Goal: Task Accomplishment & Management: Complete application form

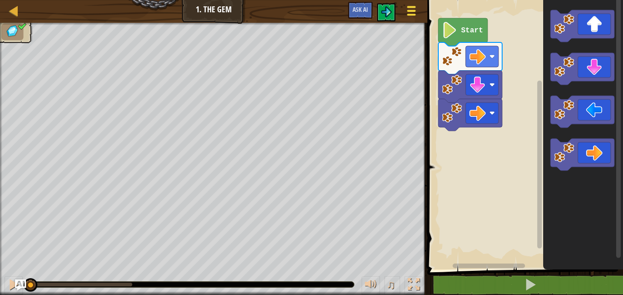
click at [403, 10] on button "Game Menu" at bounding box center [411, 12] width 24 height 22
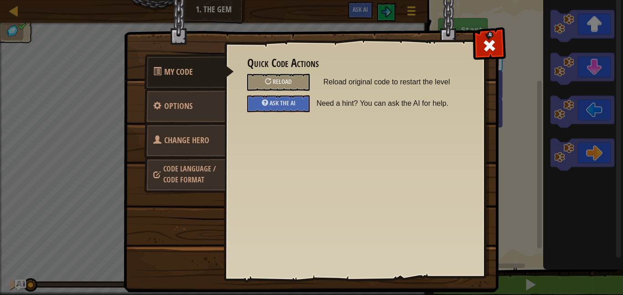
click at [176, 176] on span "Code Language / Code Format" at bounding box center [189, 174] width 52 height 21
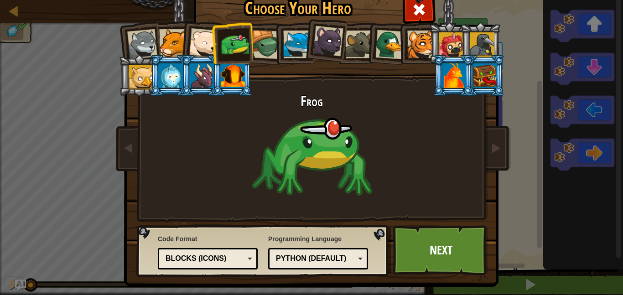
click at [207, 270] on div "Code Format Text code Blocks and code Blocks Blocks (Icons) Blocks (Icons) Bloc…" at bounding box center [208, 252] width 100 height 40
click at [216, 262] on div "Blocks (Icons)" at bounding box center [205, 259] width 79 height 10
click at [455, 251] on link "Next" at bounding box center [440, 250] width 95 height 50
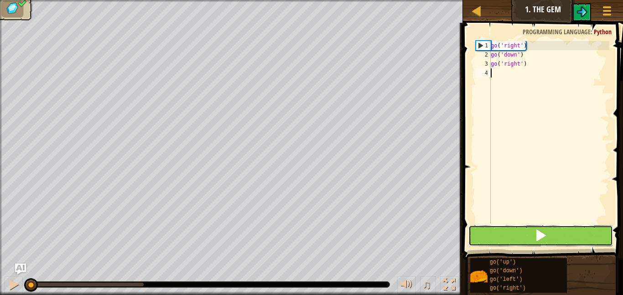
click at [531, 234] on button at bounding box center [540, 235] width 145 height 21
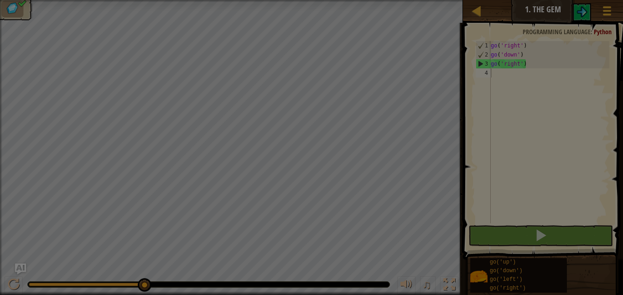
scroll to position [4, 0]
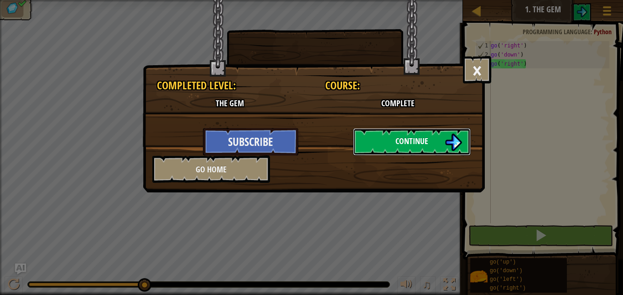
click at [458, 140] on img at bounding box center [453, 142] width 17 height 17
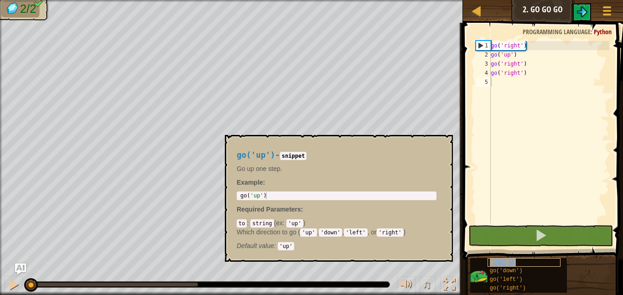
click at [533, 260] on div "go('up')" at bounding box center [523, 262] width 73 height 9
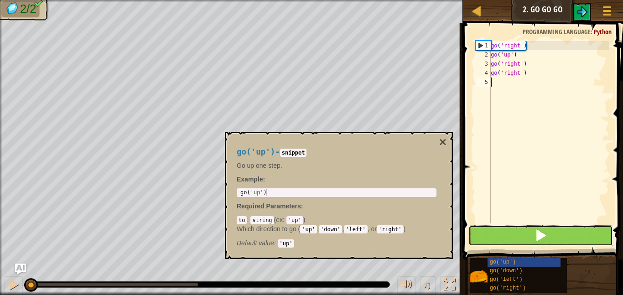
click at [549, 237] on button at bounding box center [540, 235] width 145 height 21
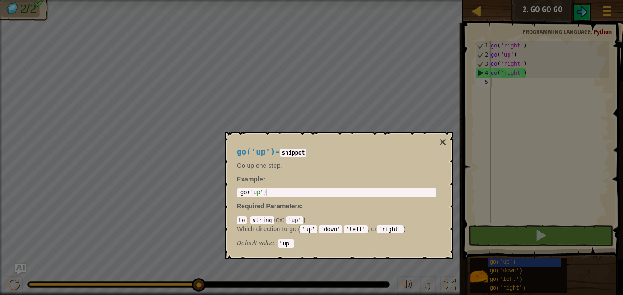
scroll to position [4, 0]
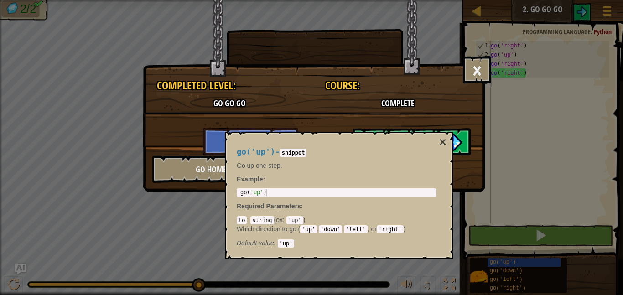
click at [535, 222] on div "× Completed Level: Go Go Go Course: Complete How fun was this level? Tell us mo…" at bounding box center [311, 147] width 623 height 295
click at [370, 112] on div "× Completed Level: Go Go Go Course: Complete How fun was this level? Tell us mo…" at bounding box center [313, 100] width 341 height 55
click at [351, 133] on div "go('up') - snippet Go up one step. Example : 1 go ( 'up' ) הההההההההההההההההההה…" at bounding box center [339, 195] width 228 height 127
click at [463, 146] on button "Continue" at bounding box center [412, 141] width 118 height 27
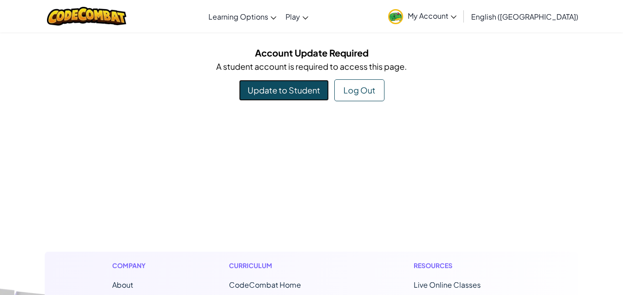
click at [269, 87] on link "Update to Student" at bounding box center [284, 90] width 90 height 21
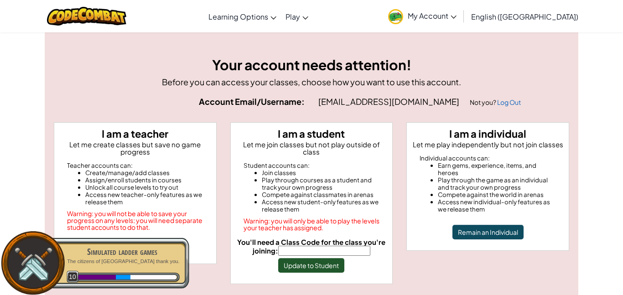
click at [299, 246] on input "You'll need a Class Code for the class you're joining:" at bounding box center [324, 251] width 92 height 10
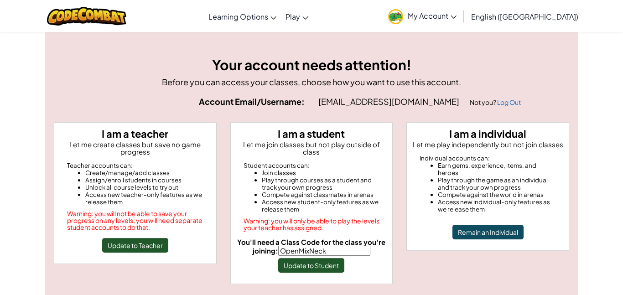
type input "OpenMixNeck"
click at [315, 260] on button "Update to Student" at bounding box center [311, 265] width 66 height 15
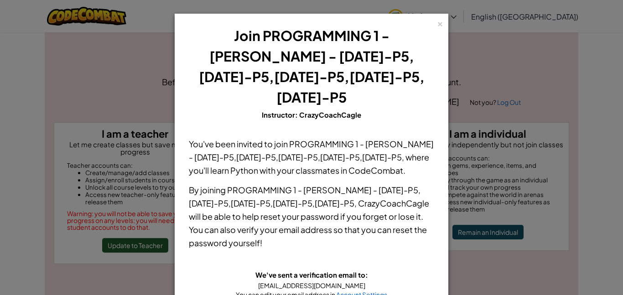
scroll to position [57, 0]
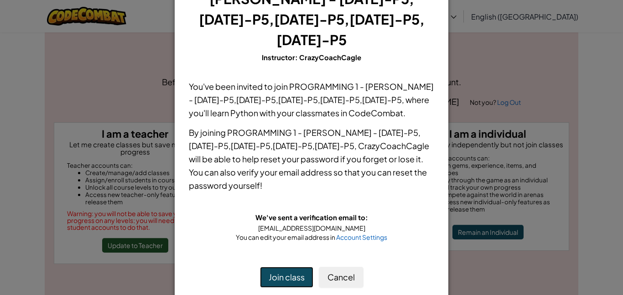
click at [286, 267] on button "Join class" at bounding box center [286, 277] width 53 height 21
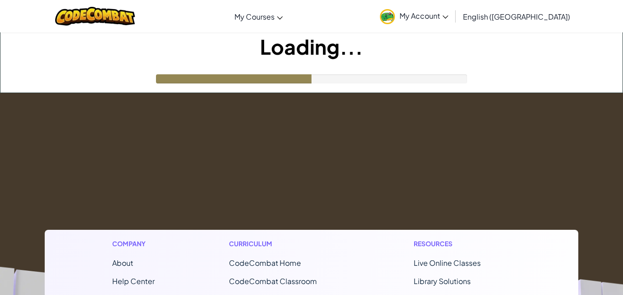
click at [290, 258] on span "CodeCombat Home" at bounding box center [265, 263] width 72 height 10
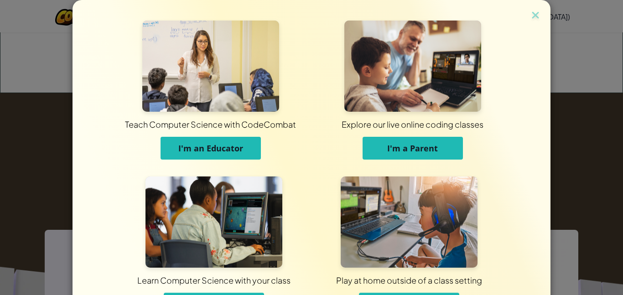
click at [30, 143] on div "Teach Computer Science with CodeCombat I'm an Educator Explore our live online …" at bounding box center [311, 147] width 623 height 295
click at [539, 13] on img at bounding box center [535, 16] width 12 height 14
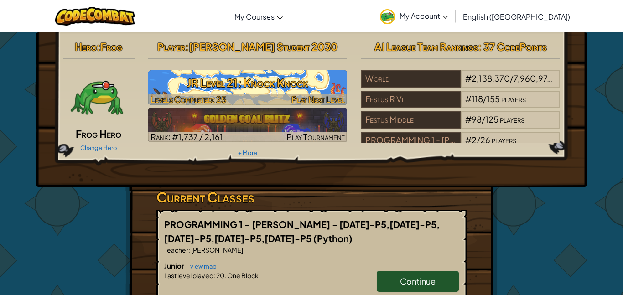
click at [324, 97] on span "Play Next Level" at bounding box center [317, 99] width 53 height 10
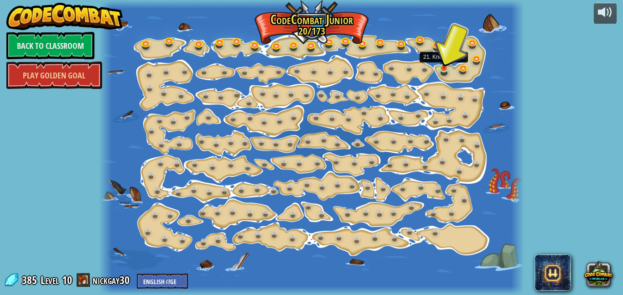
click at [442, 67] on img at bounding box center [444, 57] width 10 height 22
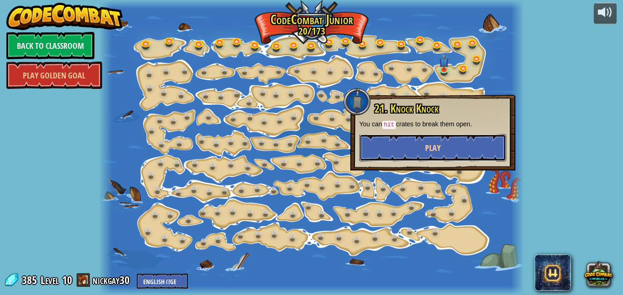
click at [439, 158] on button "Play" at bounding box center [432, 147] width 147 height 27
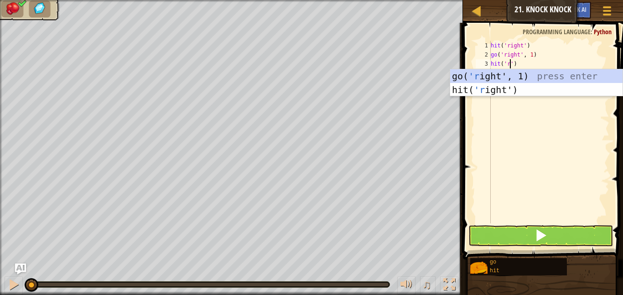
scroll to position [4, 4]
type textarea "hit(go('right', 1)')"
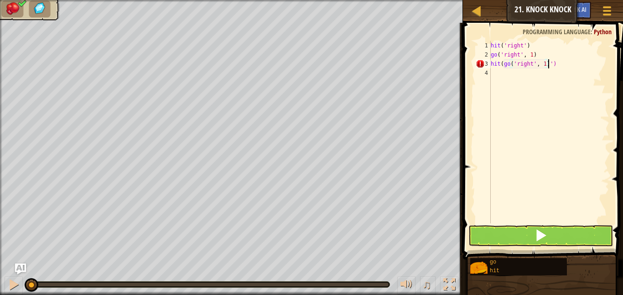
click at [555, 76] on div "hit ( 'right' ) go ( 'right' , 1 ) hit ( go ( 'right' , 1 ) ')" at bounding box center [549, 141] width 120 height 201
click at [454, 66] on div "Map Junior 21. Knock Knock Game Menu Ask AI 1 ההההההההההההההההההההההההההההההההה…" at bounding box center [311, 147] width 623 height 295
type textarea "hit(go('right', 1)')"
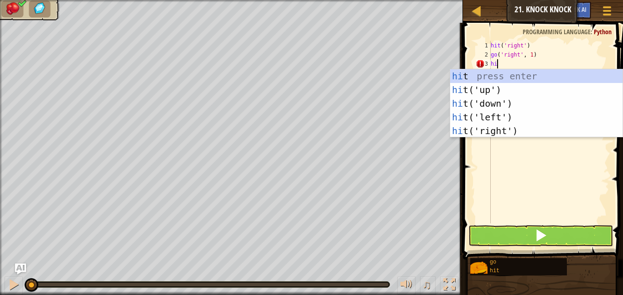
scroll to position [4, 1]
type textarea "hitr"
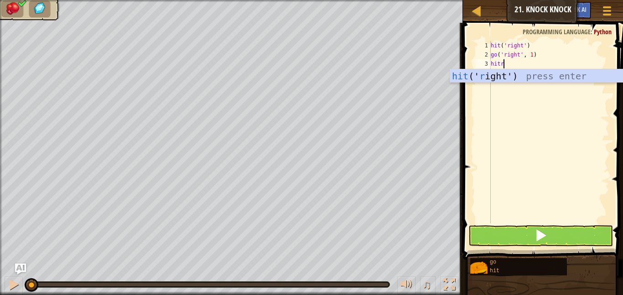
scroll to position [4, 0]
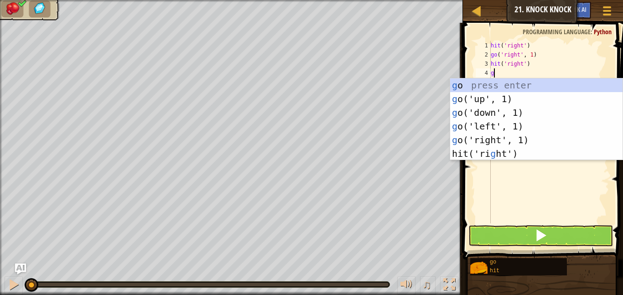
type textarea "gor"
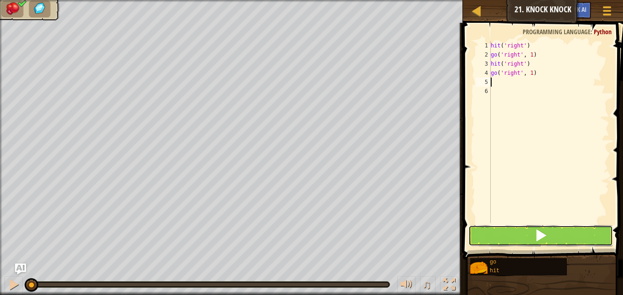
click at [506, 242] on button at bounding box center [540, 235] width 145 height 21
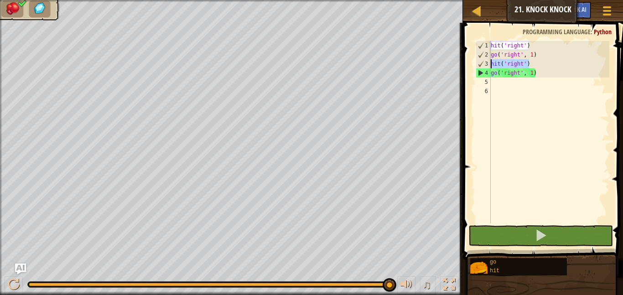
click at [453, 64] on div "Map Junior 21. Knock Knock Game Menu Ask AI 1 ההההההההההההההההההההההההההההההההה…" at bounding box center [311, 147] width 623 height 295
type textarea "hit('right')"
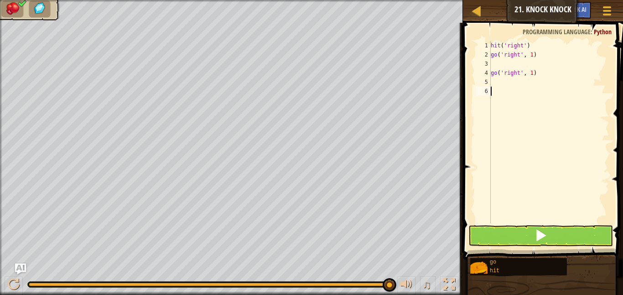
click at [555, 220] on div "hit ( 'right' ) go ( 'right' , 1 ) go ( 'right' , 1 )" at bounding box center [549, 141] width 120 height 201
click at [538, 232] on span at bounding box center [540, 235] width 13 height 13
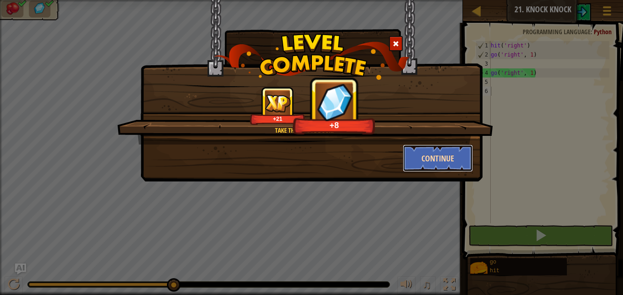
click at [438, 161] on button "Continue" at bounding box center [438, 158] width 71 height 27
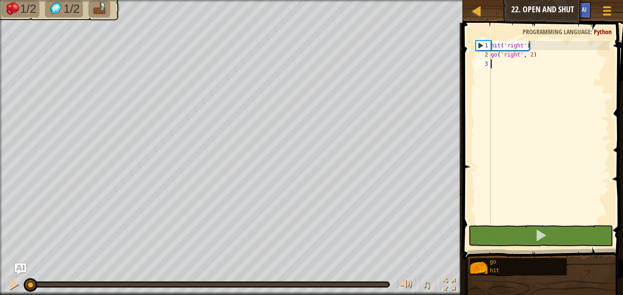
scroll to position [4, 0]
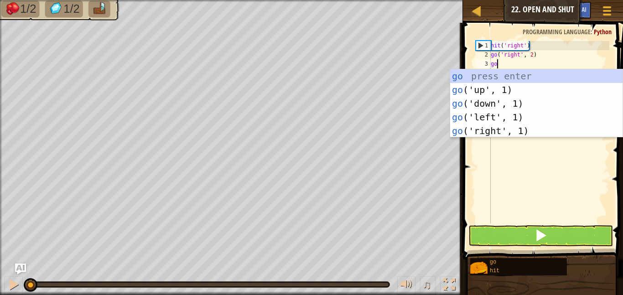
type textarea "gou"
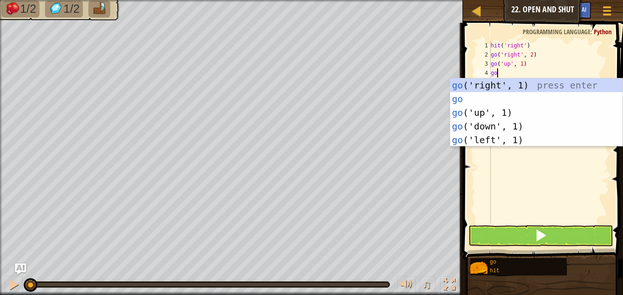
scroll to position [4, 0]
type textarea "g"
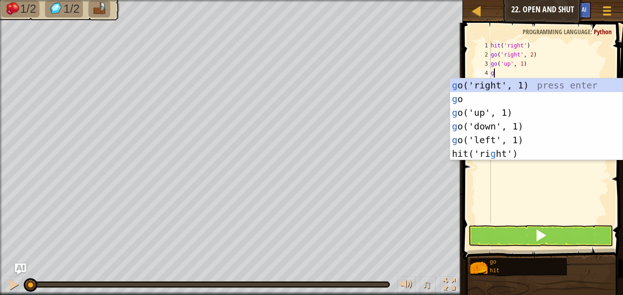
scroll to position [4, 0]
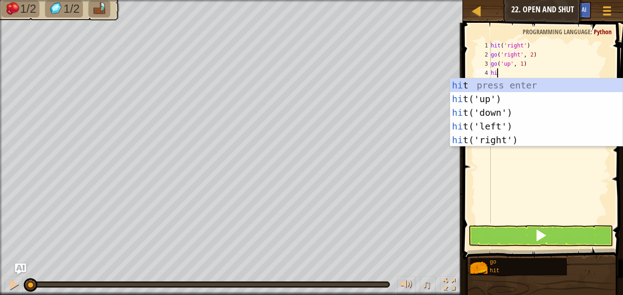
type textarea "hitr"
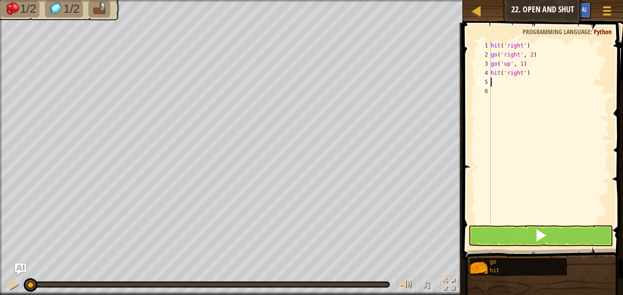
type textarea "gor"
click at [516, 236] on button at bounding box center [540, 235] width 145 height 21
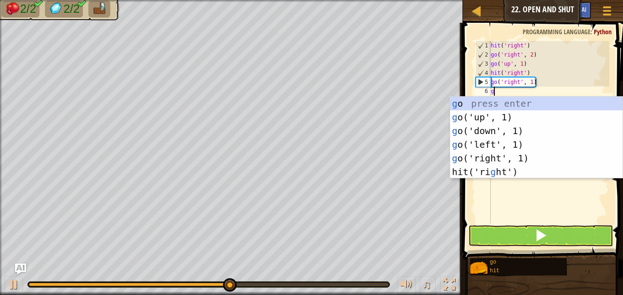
type textarea "gor"
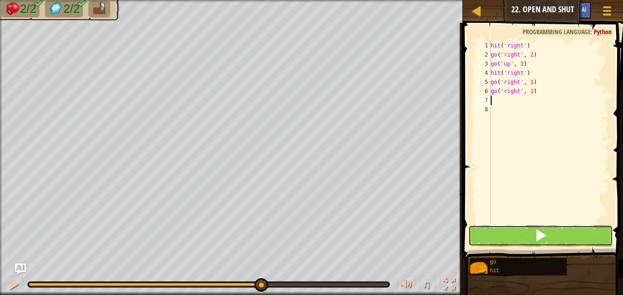
click at [556, 237] on button at bounding box center [540, 235] width 145 height 21
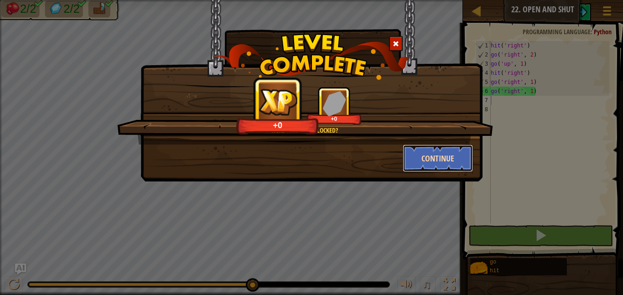
click at [435, 159] on button "Continue" at bounding box center [438, 158] width 71 height 27
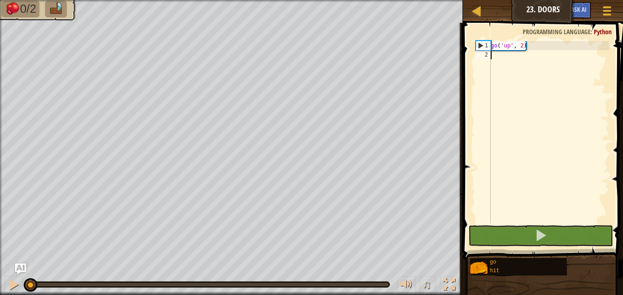
type textarea "h"
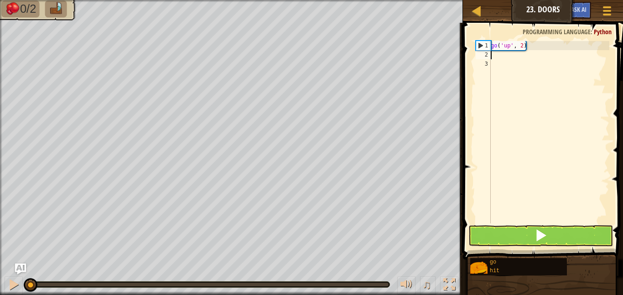
type textarea "g"
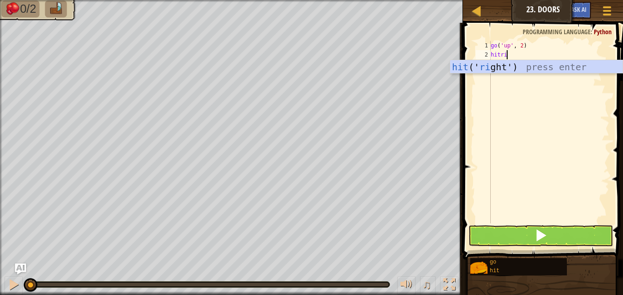
type textarea "hitr"
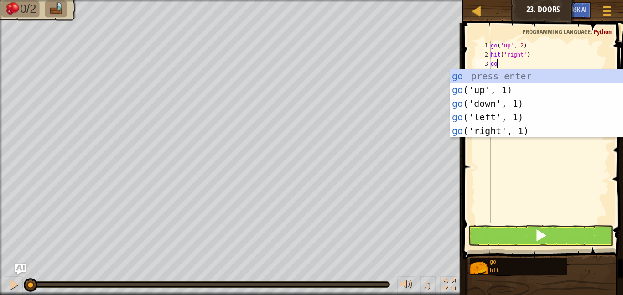
scroll to position [4, 1]
type textarea "gor"
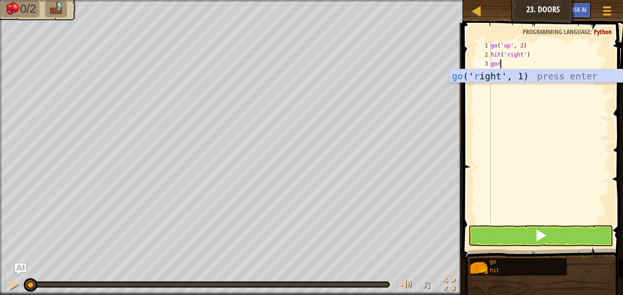
scroll to position [4, 0]
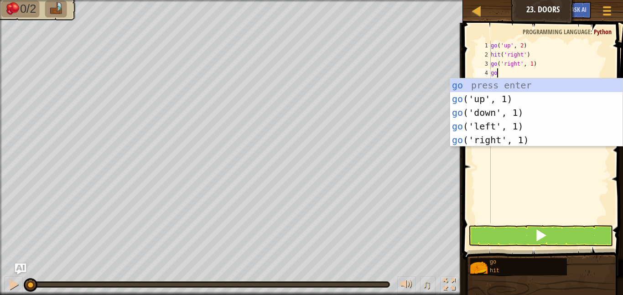
type textarea "[DEMOGRAPHIC_DATA]"
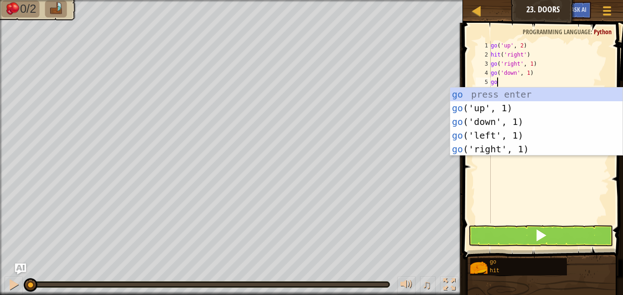
scroll to position [4, 0]
type textarea "g"
type textarea "hitr"
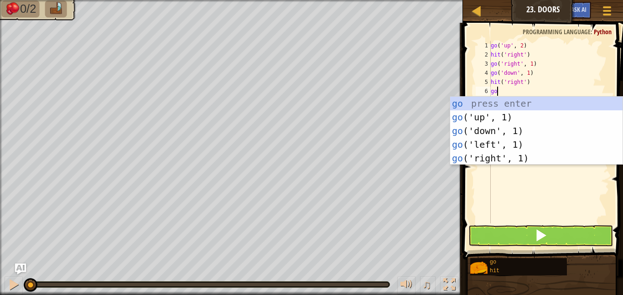
type textarea "gor"
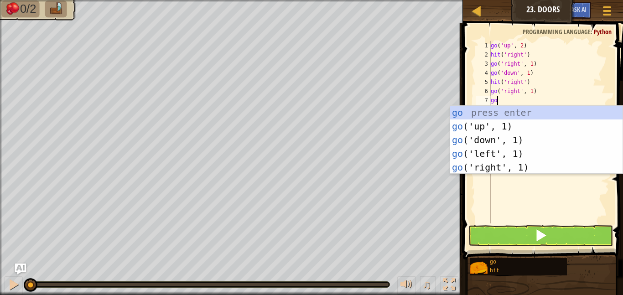
type textarea "gou"
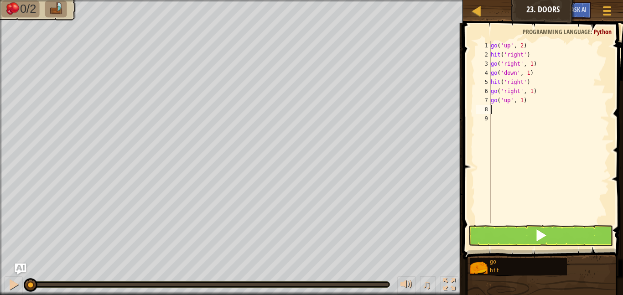
click at [542, 237] on span at bounding box center [540, 235] width 13 height 13
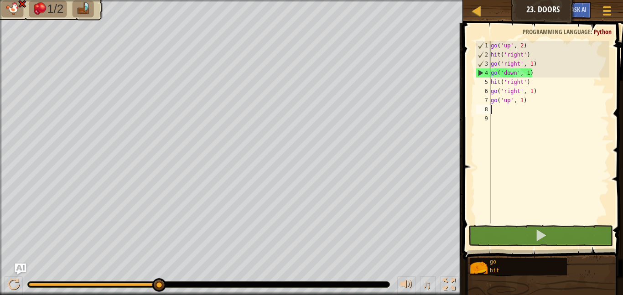
click at [542, 71] on div "go ( 'up' , 2 ) hit ( 'right' ) go ( 'right' , 1 ) go ( 'down' , 1 ) hit ( 'rig…" at bounding box center [549, 141] width 120 height 201
click at [532, 64] on div "go ( 'up' , 2 ) hit ( 'right' ) go ( 'right' , 1 ) go ( 'down' , 1 ) hit ( 'rig…" at bounding box center [549, 141] width 120 height 201
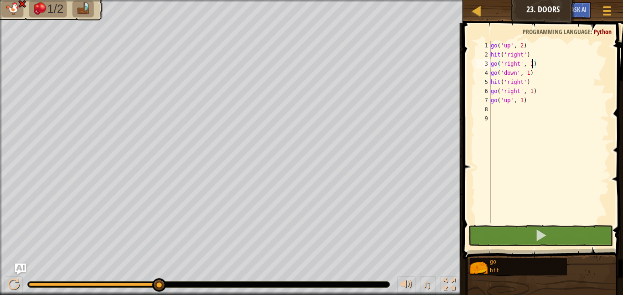
scroll to position [4, 6]
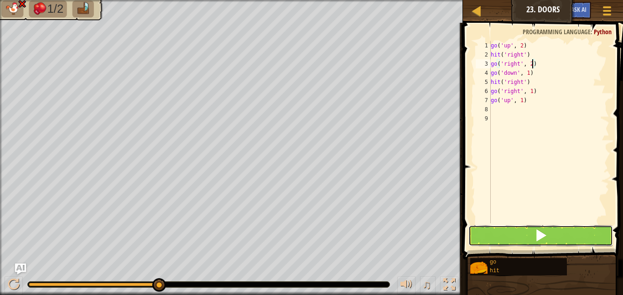
click at [533, 234] on button at bounding box center [540, 235] width 145 height 21
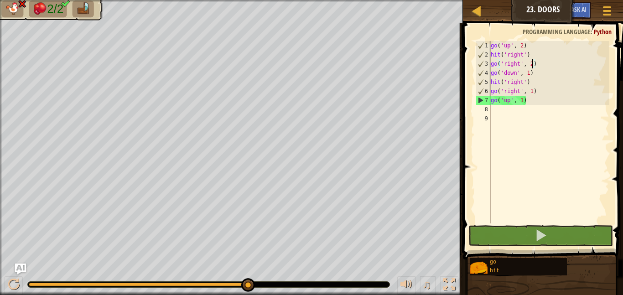
click at [532, 93] on div "go ( 'up' , 2 ) hit ( 'right' ) go ( 'right' , 2 ) go ( 'down' , 1 ) hit ( 'rig…" at bounding box center [549, 141] width 120 height 201
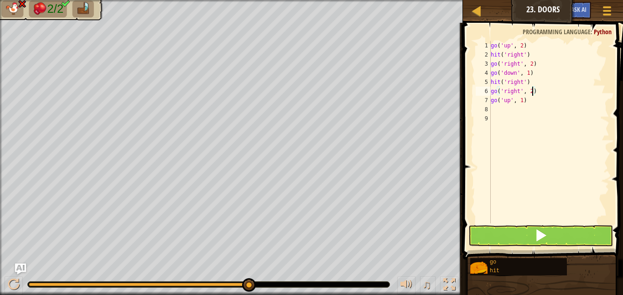
type textarea "go('right', 2)"
click at [537, 238] on span at bounding box center [540, 235] width 13 height 13
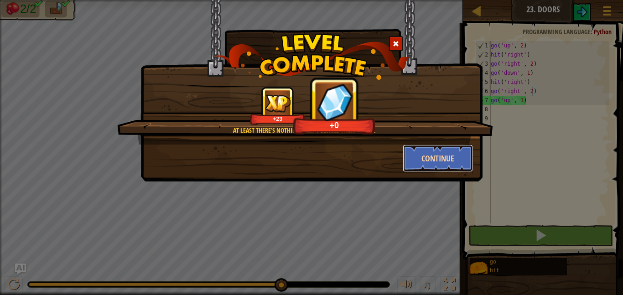
click at [445, 162] on button "Continue" at bounding box center [438, 158] width 71 height 27
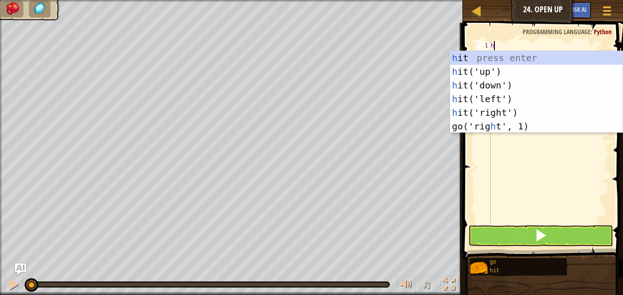
scroll to position [4, 0]
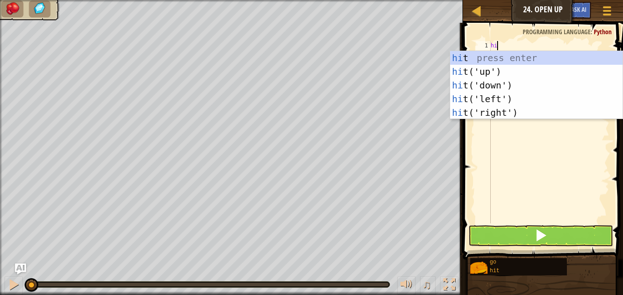
type textarea "hir"
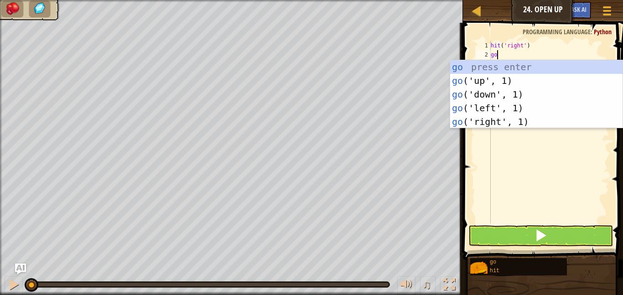
type textarea "gou"
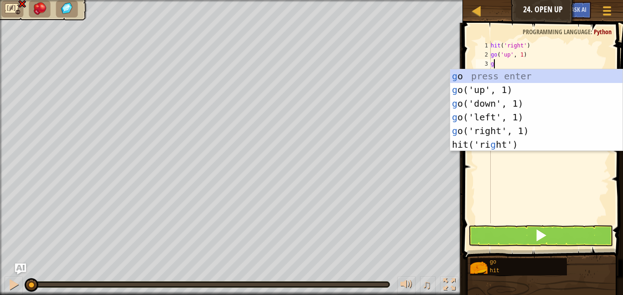
type textarea "gou"
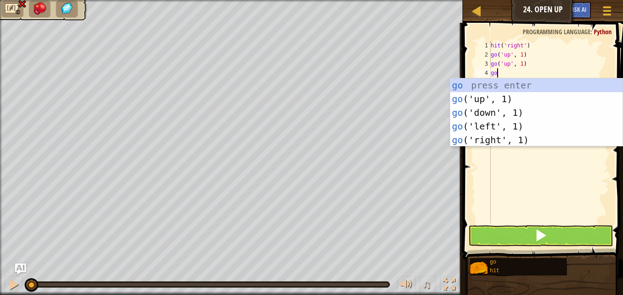
type textarea "[DEMOGRAPHIC_DATA]"
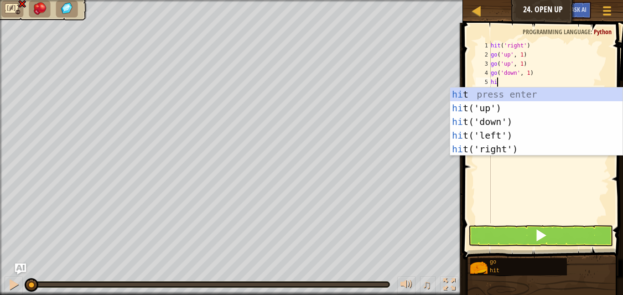
type textarea "hitr"
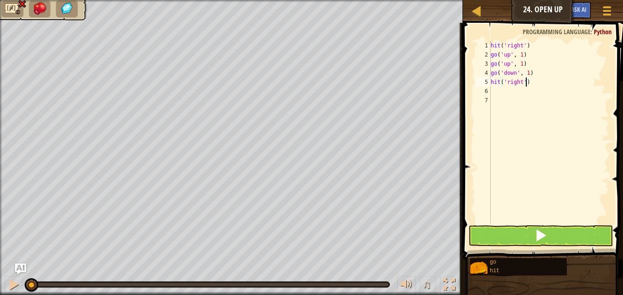
click at [527, 82] on div "hit ( 'right' ) go ( 'up' , 1 ) go ( 'up' , 1 ) go ( 'down' , 1 ) hit ( 'right'…" at bounding box center [549, 141] width 120 height 201
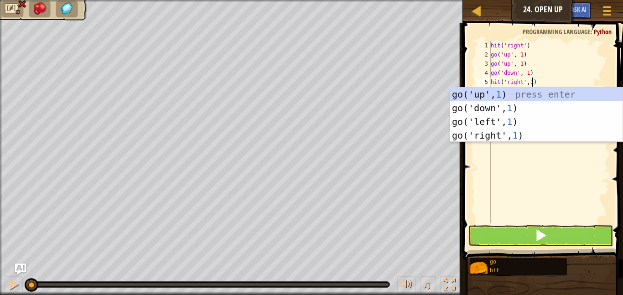
scroll to position [4, 6]
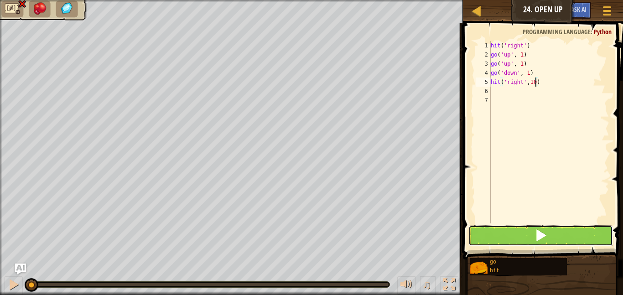
click at [556, 237] on button at bounding box center [540, 235] width 145 height 21
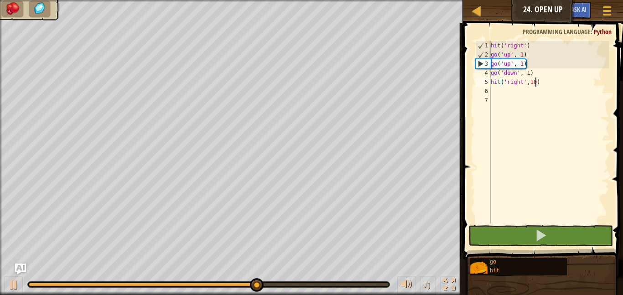
click at [531, 44] on div "hit ( 'right' ) go ( 'up' , 1 ) go ( 'up' , 1 ) go ( 'down' , 1 ) hit ( 'right'…" at bounding box center [549, 141] width 120 height 201
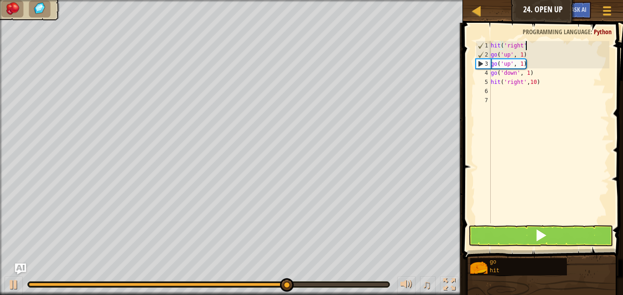
scroll to position [4, 2]
type textarea "h"
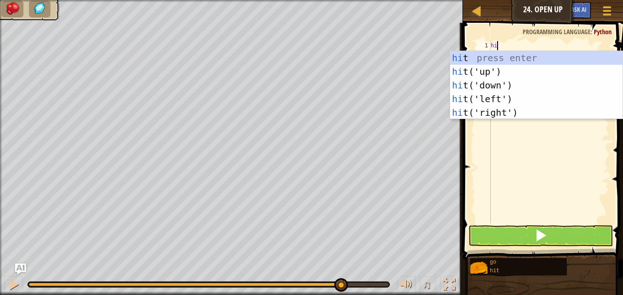
scroll to position [4, 0]
type textarea "hiu"
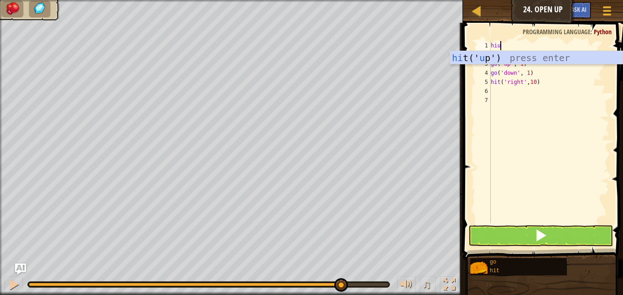
scroll to position [4, 0]
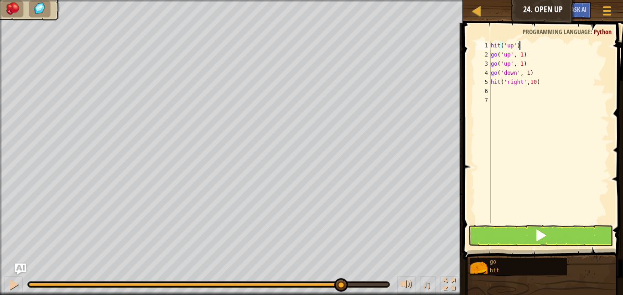
type textarea "hit('up')"
click at [531, 230] on button at bounding box center [540, 235] width 145 height 21
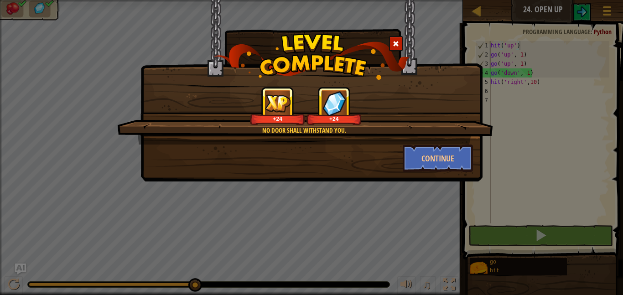
click at [268, 159] on div "Continue" at bounding box center [311, 158] width 336 height 27
click at [437, 161] on button "Continue" at bounding box center [438, 158] width 71 height 27
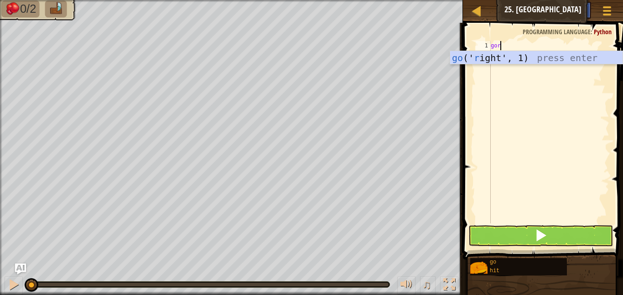
scroll to position [4, 0]
type textarea "g"
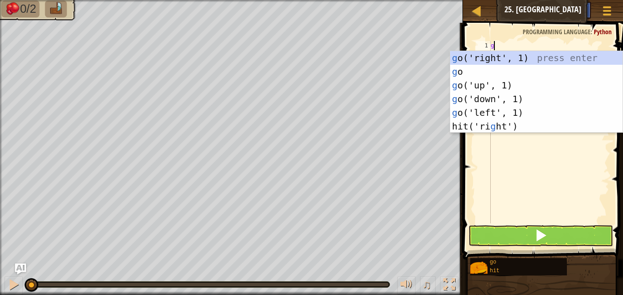
scroll to position [4, 0]
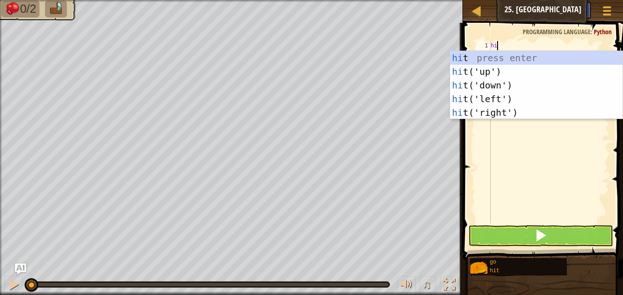
type textarea "hir"
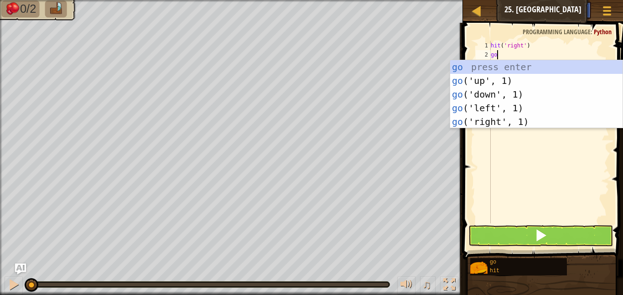
type textarea "gor"
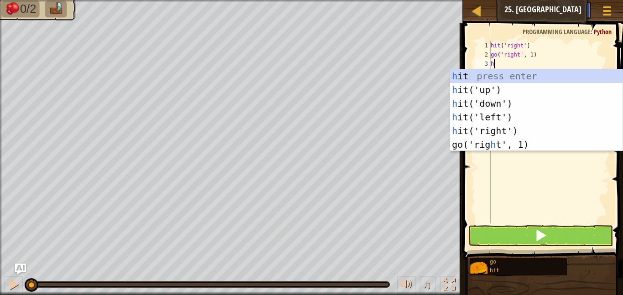
type textarea "hr"
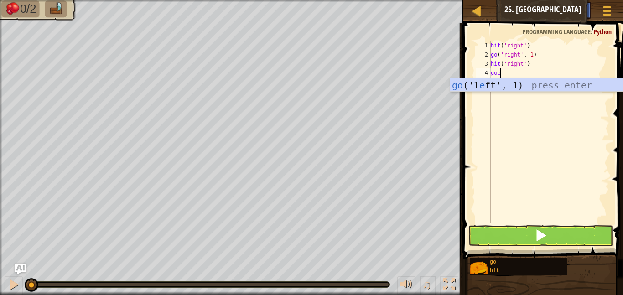
type textarea "gor"
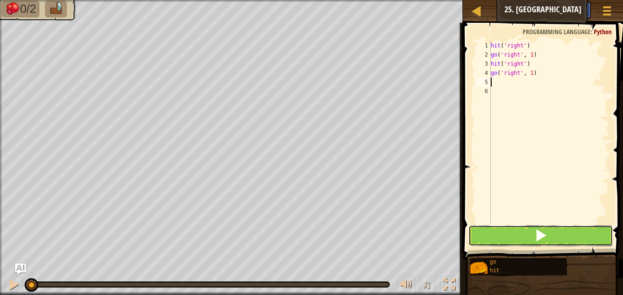
click at [544, 241] on span at bounding box center [540, 235] width 13 height 13
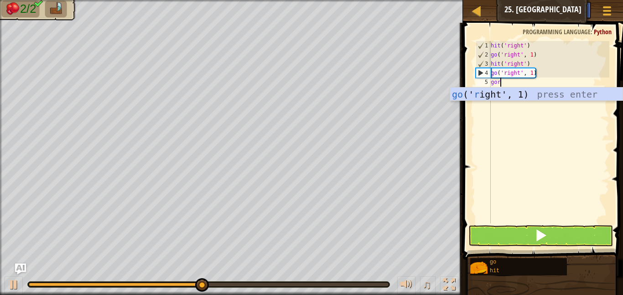
type textarea "gori"
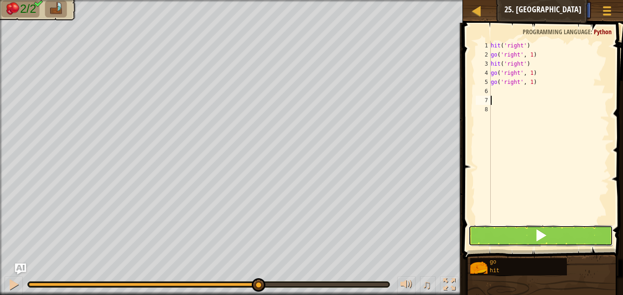
click at [574, 236] on button at bounding box center [540, 235] width 145 height 21
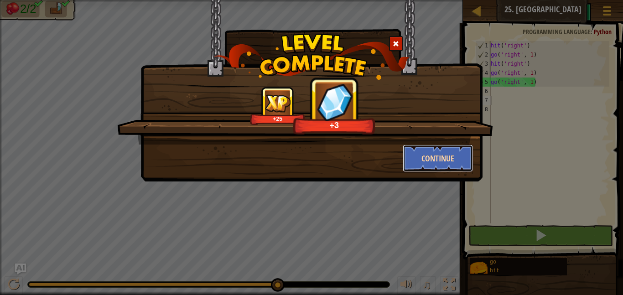
click at [434, 161] on button "Continue" at bounding box center [438, 158] width 71 height 27
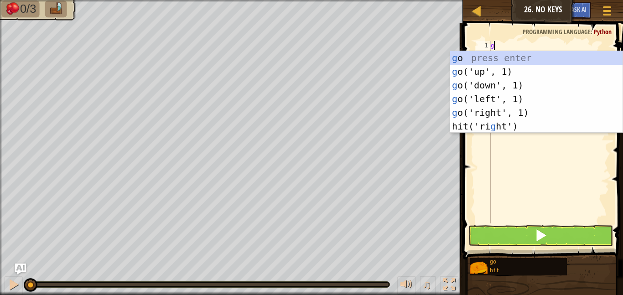
scroll to position [4, 0]
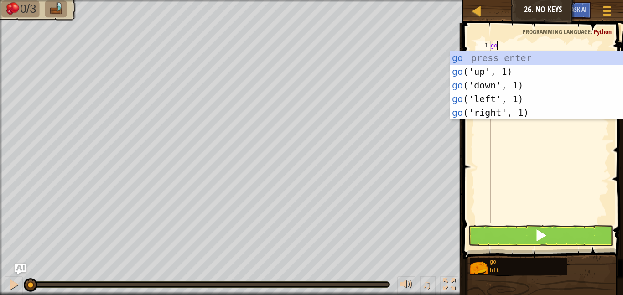
type textarea "g"
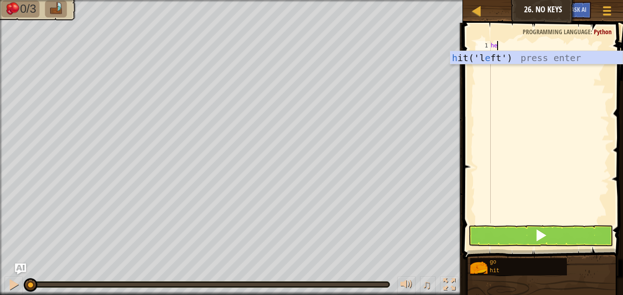
scroll to position [4, 0]
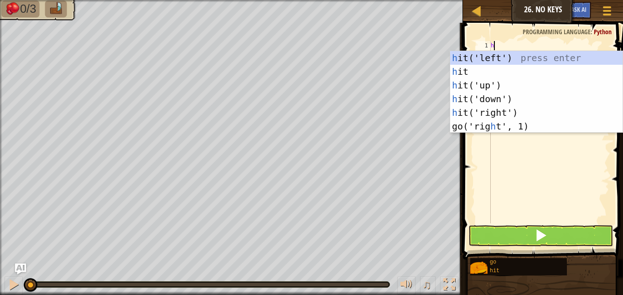
type textarea "hir"
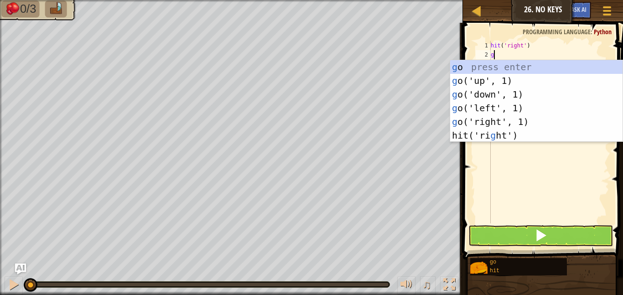
type textarea "gor"
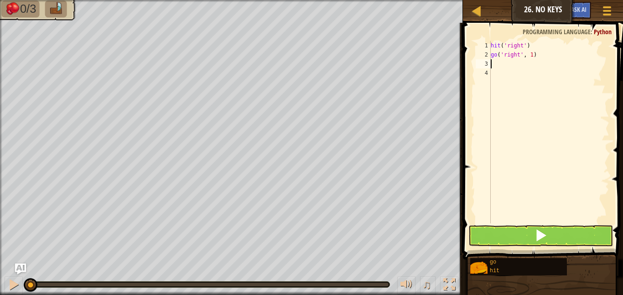
type textarea "gor"
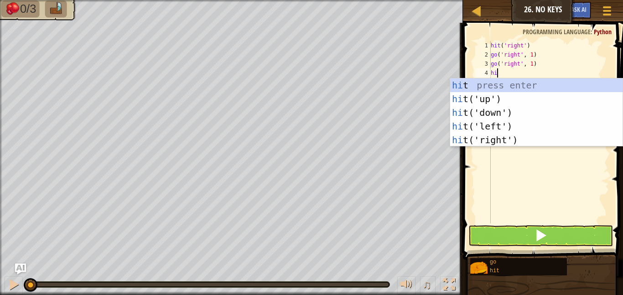
type textarea "hid"
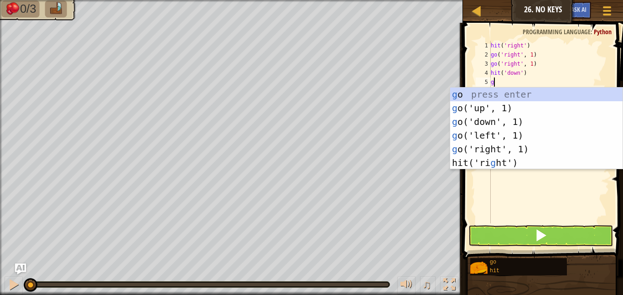
type textarea "[DEMOGRAPHIC_DATA]"
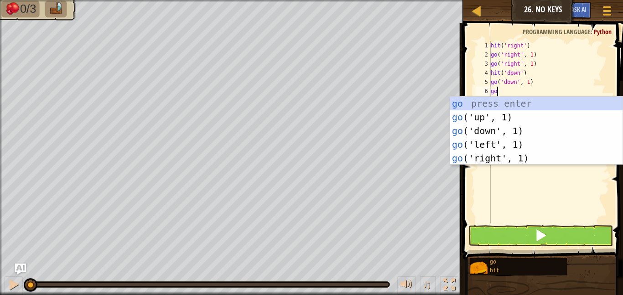
type textarea "[DEMOGRAPHIC_DATA]"
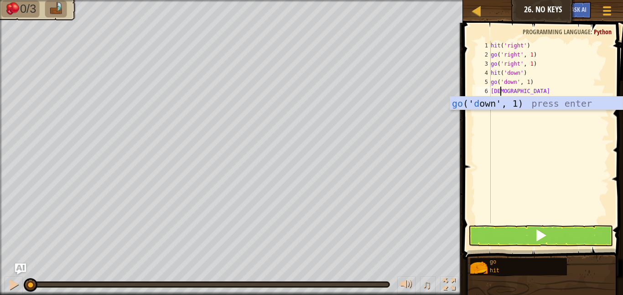
scroll to position [0, 0]
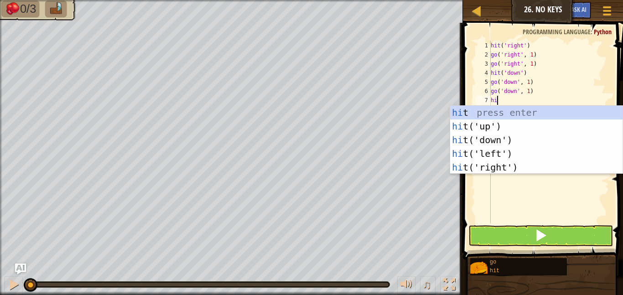
type textarea "hil"
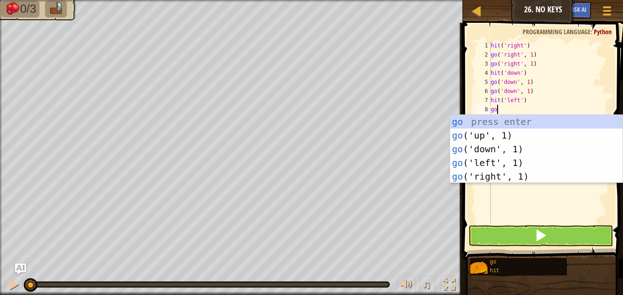
type textarea "gol"
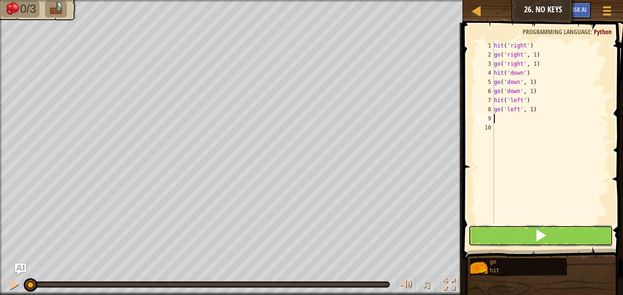
click at [502, 225] on button at bounding box center [540, 235] width 145 height 21
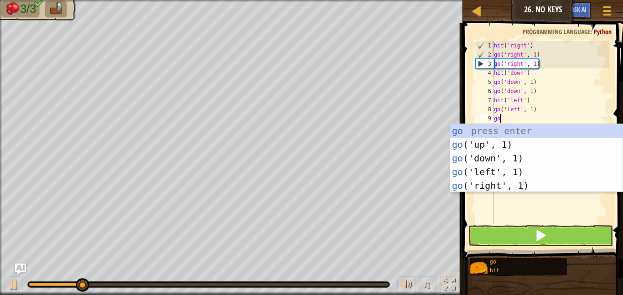
type textarea "gol"
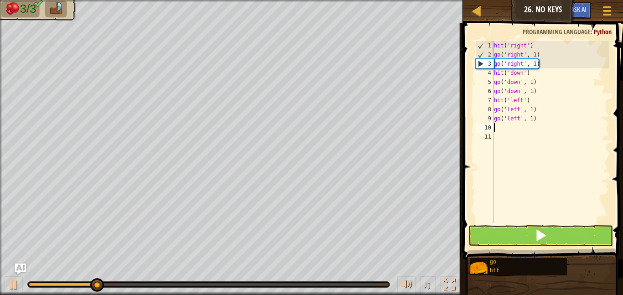
scroll to position [4, 0]
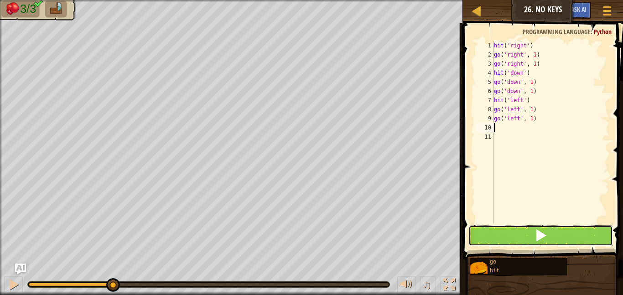
click at [553, 226] on button at bounding box center [540, 235] width 145 height 21
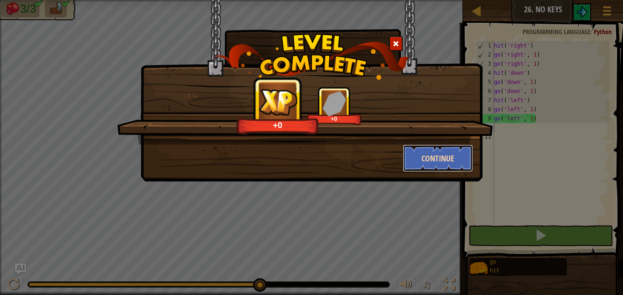
click at [435, 169] on button "Continue" at bounding box center [438, 158] width 71 height 27
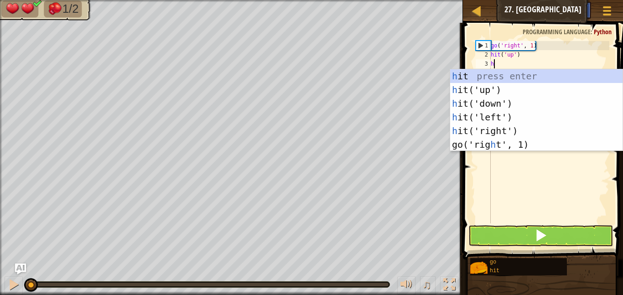
scroll to position [4, 0]
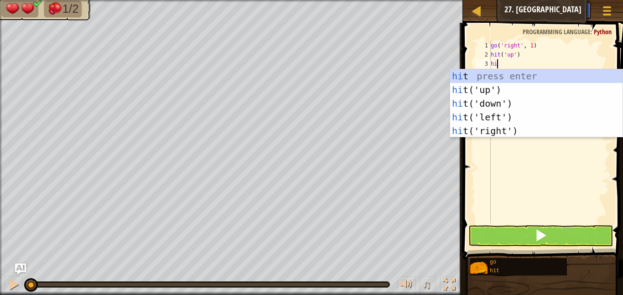
type textarea "hiu"
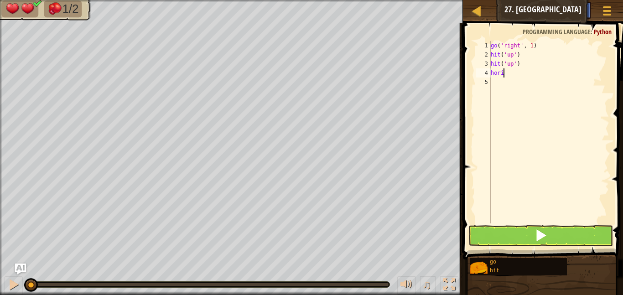
scroll to position [4, 1]
type textarea "h"
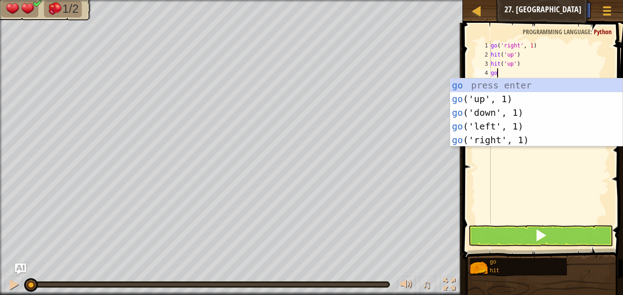
type textarea "gori"
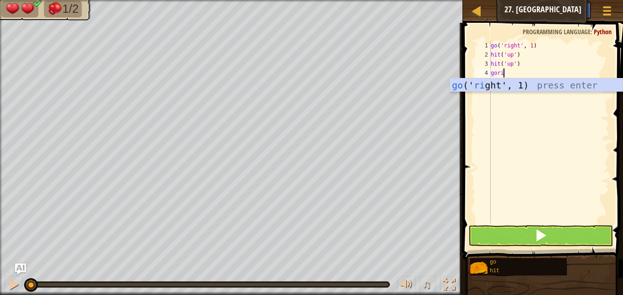
scroll to position [4, 1]
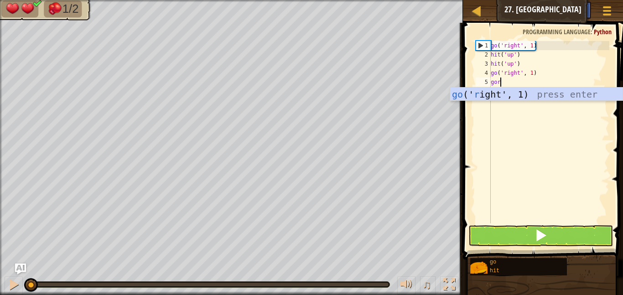
type textarea "gori"
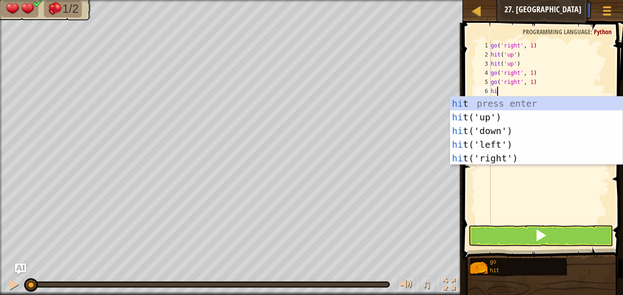
type textarea "hiu"
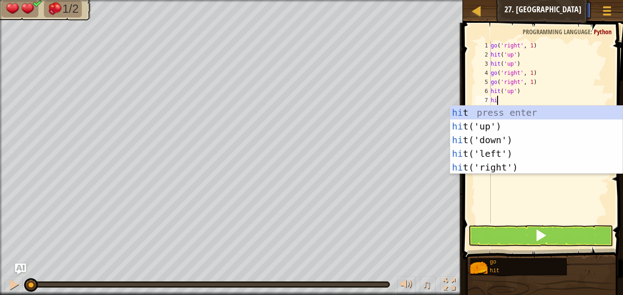
type textarea "hiu"
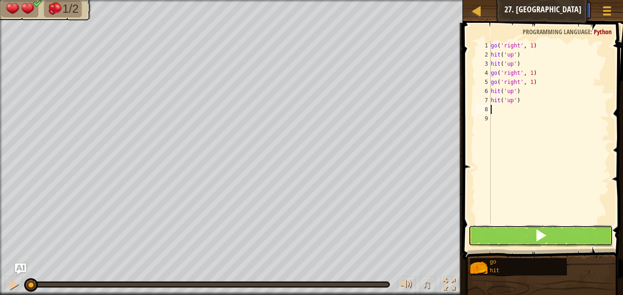
click at [521, 240] on button at bounding box center [540, 235] width 145 height 21
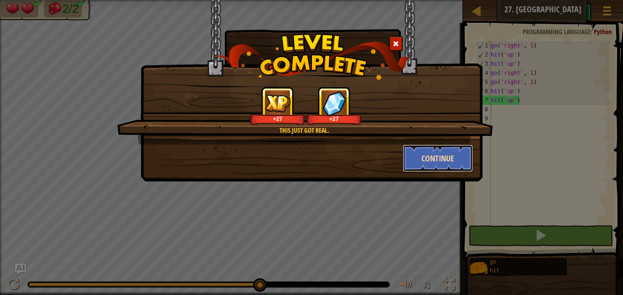
click at [434, 156] on button "Continue" at bounding box center [438, 158] width 71 height 27
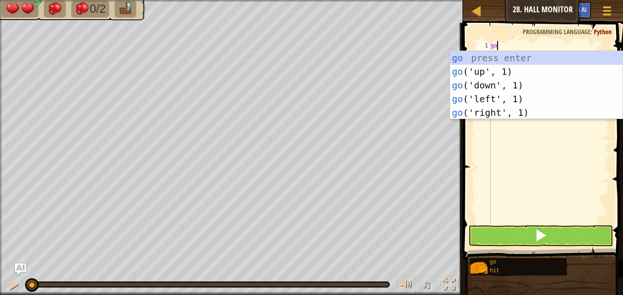
scroll to position [4, 0]
type textarea "g"
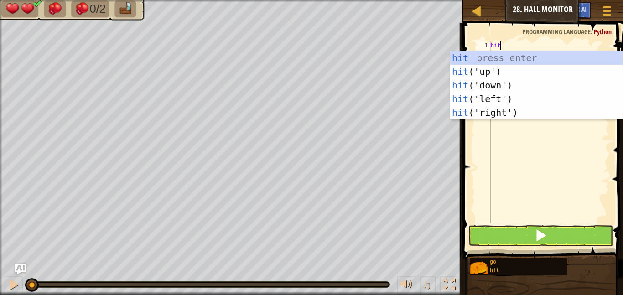
type textarea "hitr"
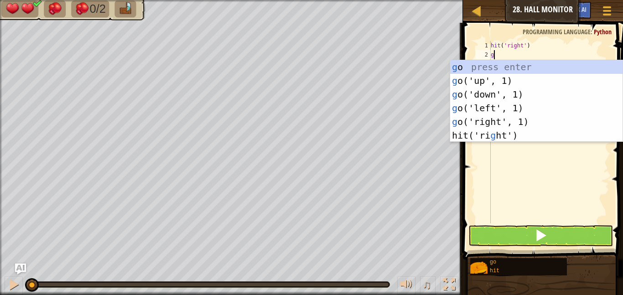
scroll to position [4, 1]
type textarea "gor"
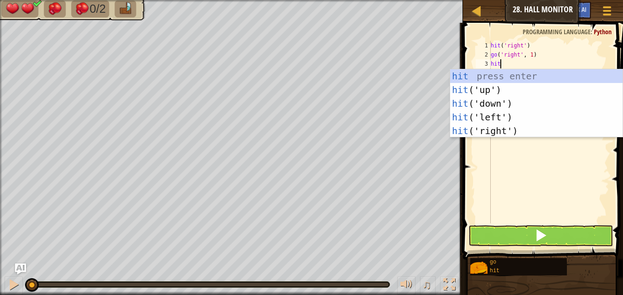
type textarea "hitr"
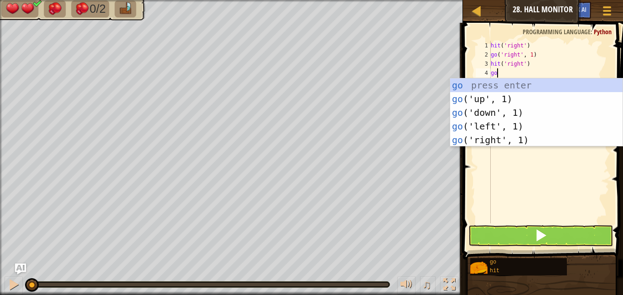
scroll to position [4, 1]
type textarea "gori"
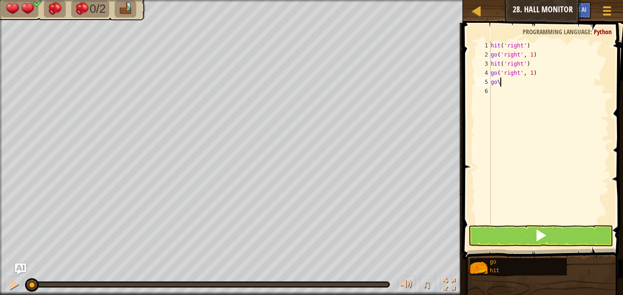
scroll to position [4, 0]
type textarea "g"
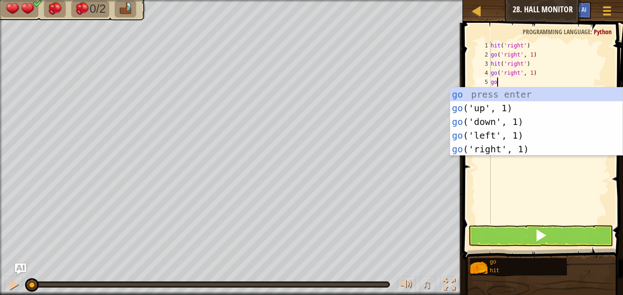
type textarea "gor"
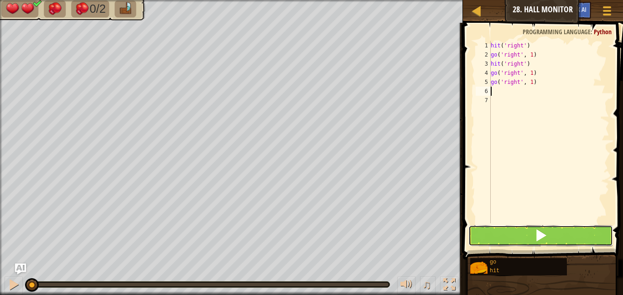
click at [551, 225] on button at bounding box center [540, 235] width 145 height 21
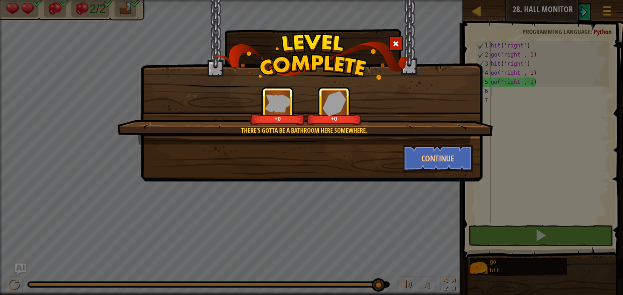
click at [578, 271] on div "There's gotta be a bathroom here somewhere. +0 +0 Continue" at bounding box center [311, 147] width 623 height 295
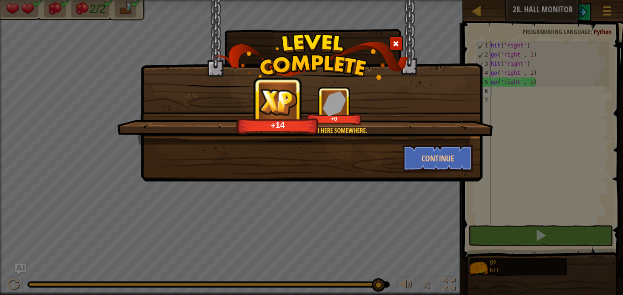
click at [572, 241] on div "There's gotta be a bathroom here somewhere. +14 +0 Continue" at bounding box center [311, 147] width 623 height 295
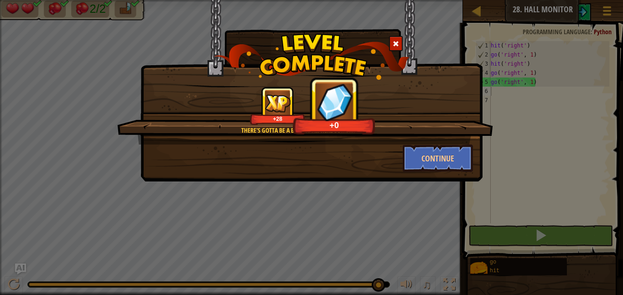
click at [587, 184] on div "There's gotta be a bathroom here somewhere. +28 +0 Continue" at bounding box center [311, 147] width 623 height 295
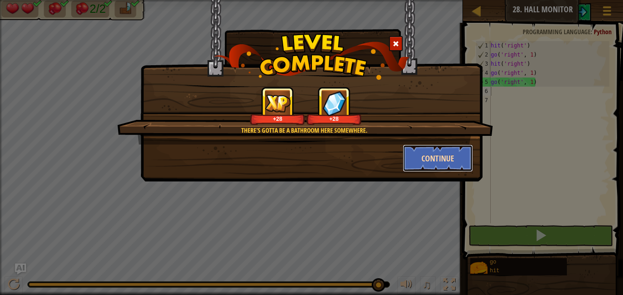
click at [442, 157] on button "Continue" at bounding box center [438, 158] width 71 height 27
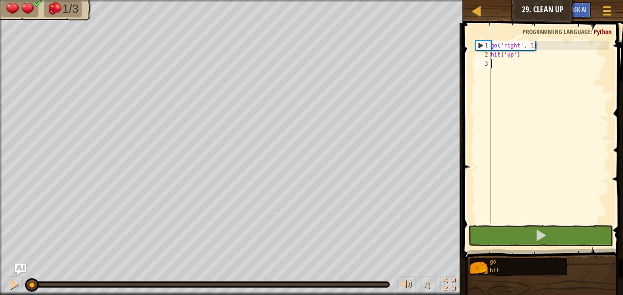
scroll to position [4, 0]
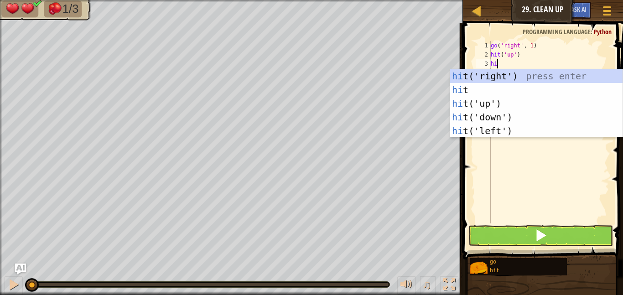
type textarea "hiu"
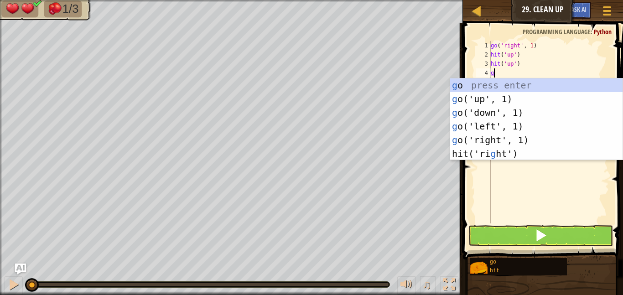
type textarea "gor"
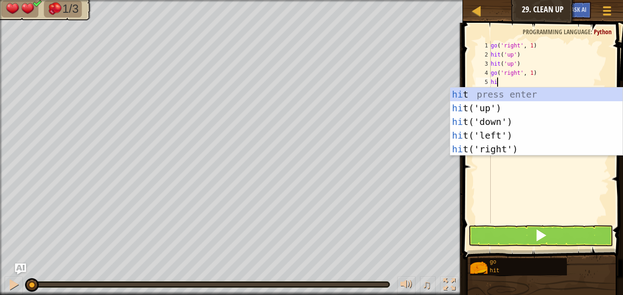
type textarea "hid"
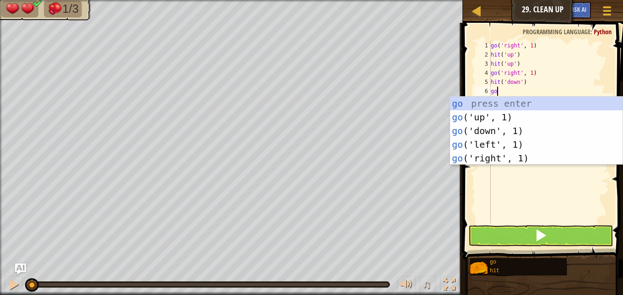
type textarea "gori"
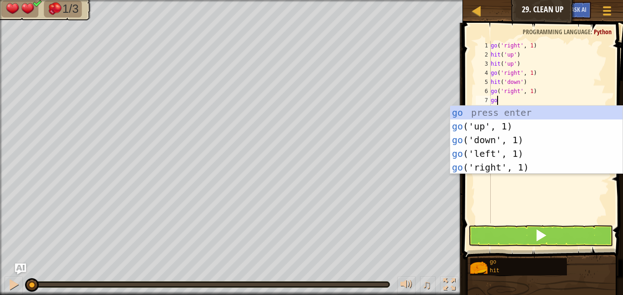
type textarea "gou"
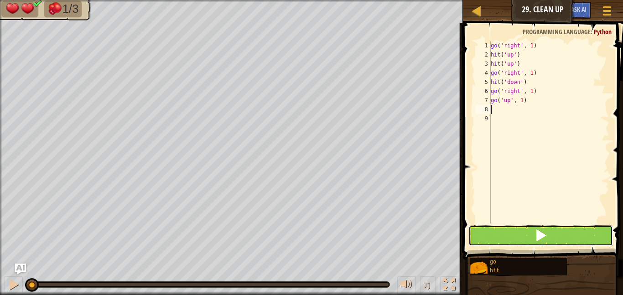
click at [513, 231] on button at bounding box center [540, 235] width 145 height 21
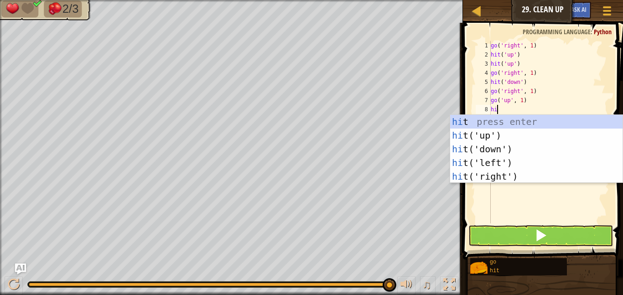
scroll to position [4, 1]
type textarea "hiu"
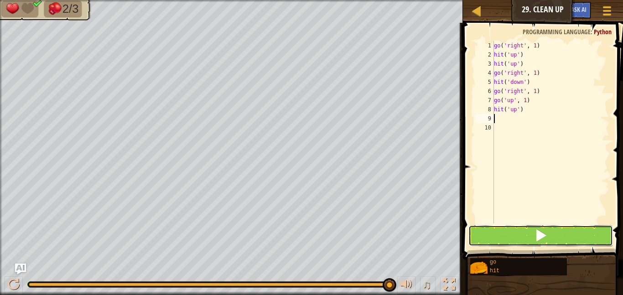
click at [571, 229] on button at bounding box center [540, 235] width 145 height 21
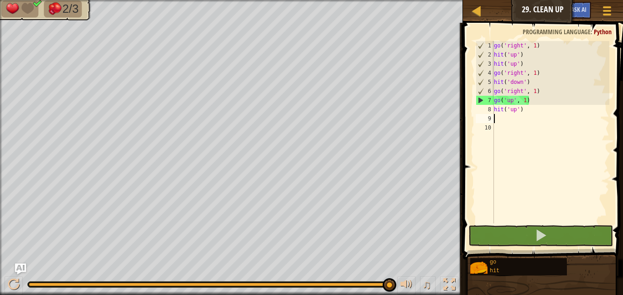
click at [535, 103] on div "go ( 'right' , 1 ) hit ( 'up' ) hit ( 'up' ) go ( 'right' , 1 ) hit ( 'down' ) …" at bounding box center [550, 141] width 117 height 201
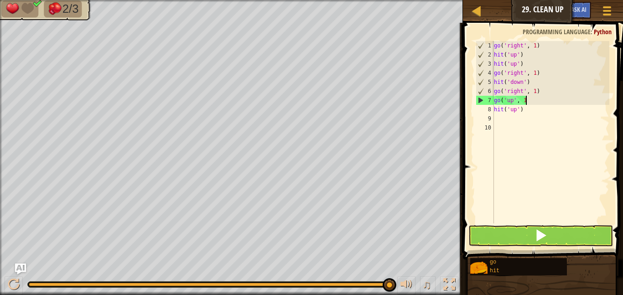
type textarea "g"
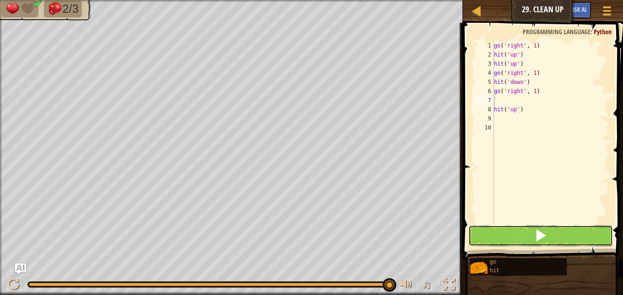
click at [556, 235] on button at bounding box center [540, 235] width 145 height 21
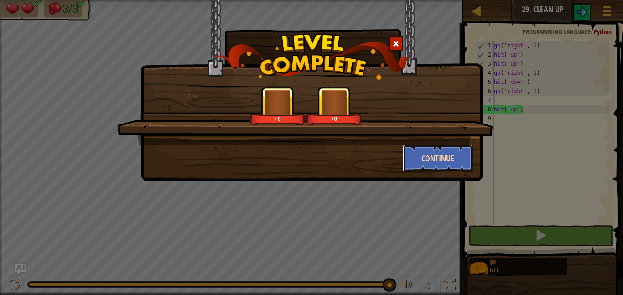
click at [430, 151] on button "Continue" at bounding box center [438, 158] width 71 height 27
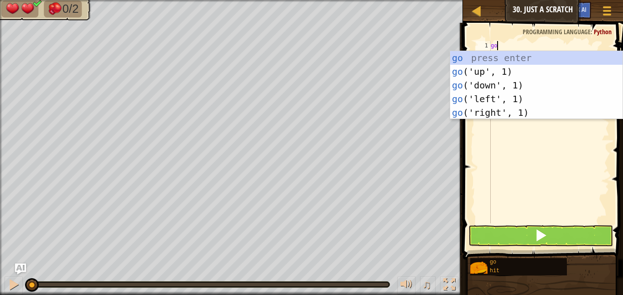
type textarea "gori"
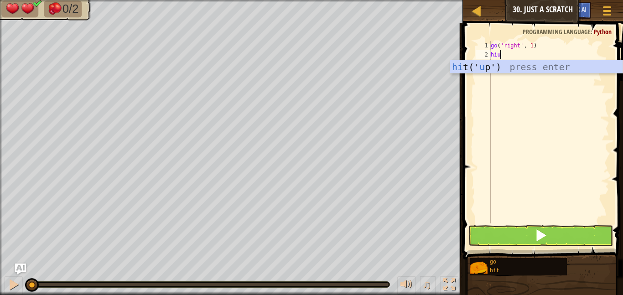
scroll to position [4, 1]
type textarea "hiup"
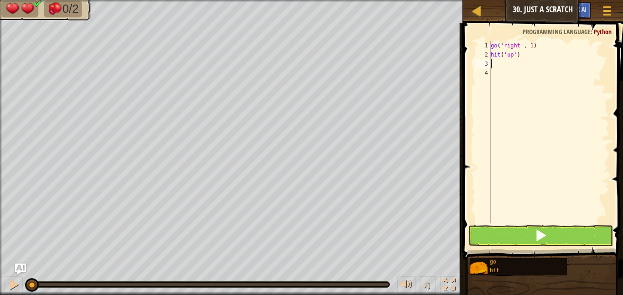
scroll to position [4, 0]
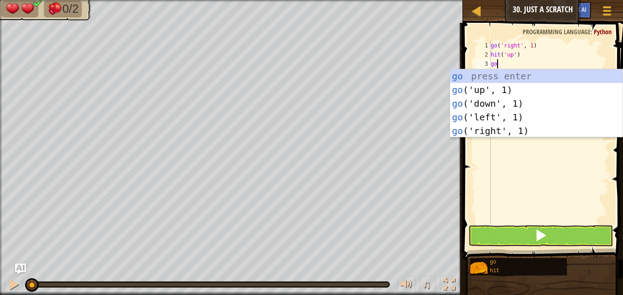
type textarea "gor"
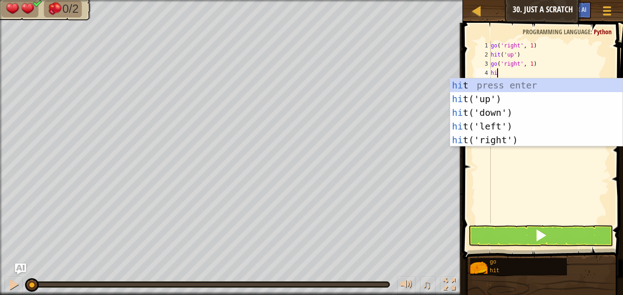
scroll to position [4, 0]
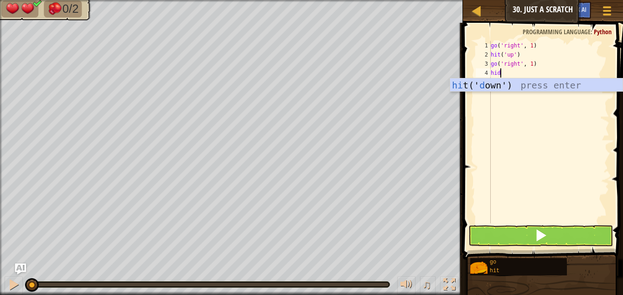
type textarea "hido"
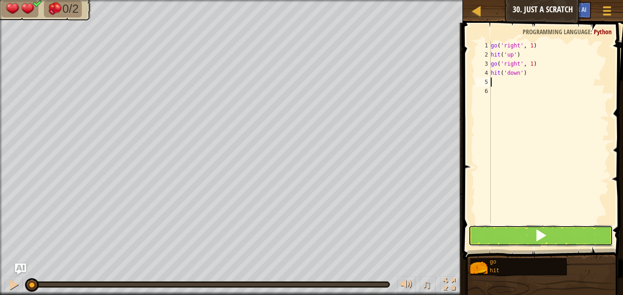
click at [554, 229] on button at bounding box center [540, 235] width 145 height 21
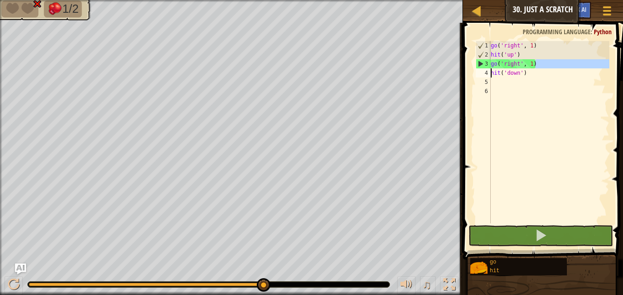
click at [407, 68] on div "Map Junior 30. Just a Scratch Game Menu Ask AI 1 הההההההההההההההההההההההההההההה…" at bounding box center [311, 147] width 623 height 295
click at [545, 65] on div "go ( 'right' , 1 ) hit ( 'up' ) go ( 'right' , 1 ) hit ( 'down' )" at bounding box center [549, 132] width 120 height 182
click at [545, 65] on div "go ( 'right' , 1 ) hit ( 'up' ) go ( 'right' , 1 ) hit ( 'down' )" at bounding box center [549, 141] width 120 height 201
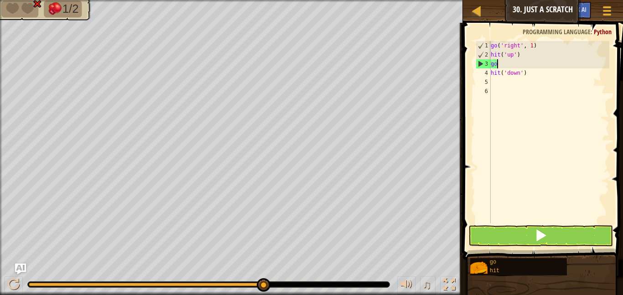
type textarea "g"
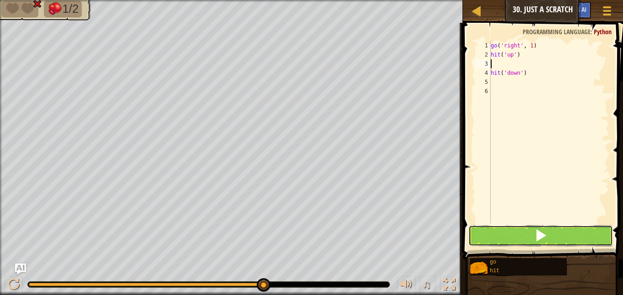
click at [548, 234] on button at bounding box center [540, 235] width 145 height 21
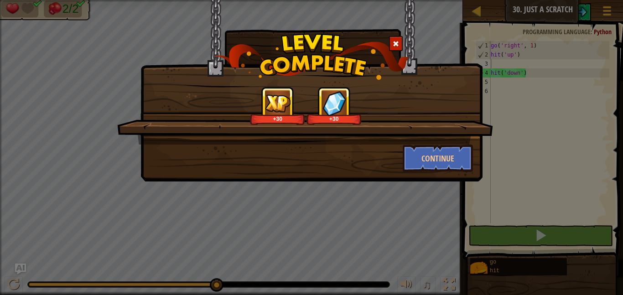
click at [391, 44] on div at bounding box center [396, 43] width 14 height 15
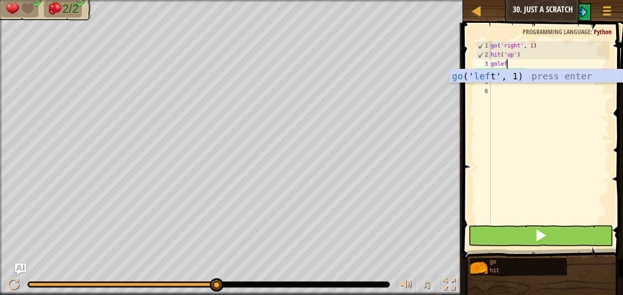
type textarea "goleft"
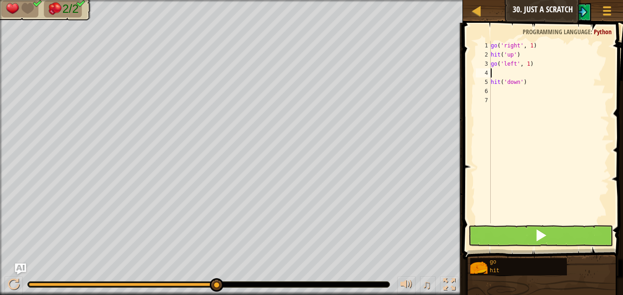
click at [521, 81] on div "go ( 'right' , 1 ) hit ( 'up' ) go ( 'left' , 1 ) hit ( 'down' )" at bounding box center [549, 141] width 120 height 201
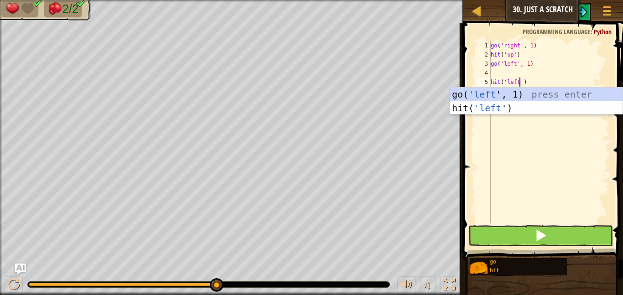
scroll to position [4, 4]
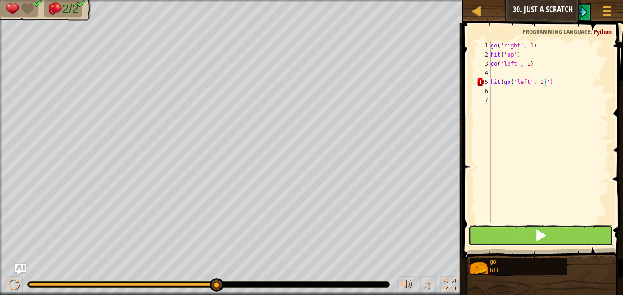
click at [534, 231] on span at bounding box center [540, 235] width 13 height 13
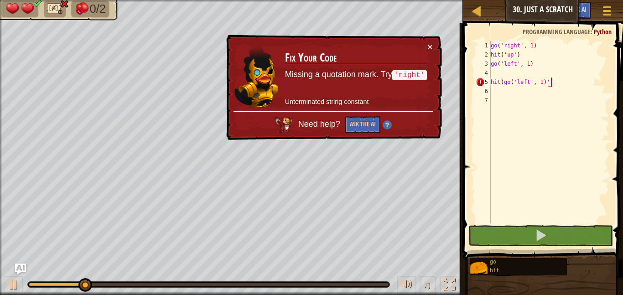
drag, startPoint x: 571, startPoint y: 83, endPoint x: 397, endPoint y: 65, distance: 175.1
click at [397, 65] on div "Map Junior 30. Just a Scratch Game Menu Ask AI 1 הההההההההההההההההההההההההההההה…" at bounding box center [311, 147] width 623 height 295
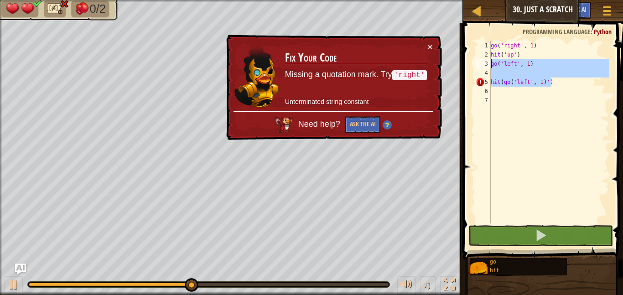
click at [554, 82] on div "go ( 'right' , 1 ) hit ( 'up' ) go ( 'left' , 1 ) hit ( go ( 'left' , 1 ) ')" at bounding box center [549, 132] width 120 height 182
type textarea "hit(go('left', 1)')"
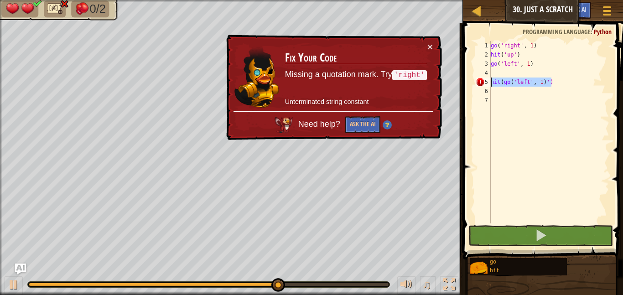
drag, startPoint x: 557, startPoint y: 83, endPoint x: 468, endPoint y: 83, distance: 88.5
click at [468, 83] on div "hit(go('left', 1)') 1 2 3 4 5 6 7 go ( 'right' , 1 ) hit ( 'up' ) go ( 'left' ,…" at bounding box center [541, 159] width 163 height 264
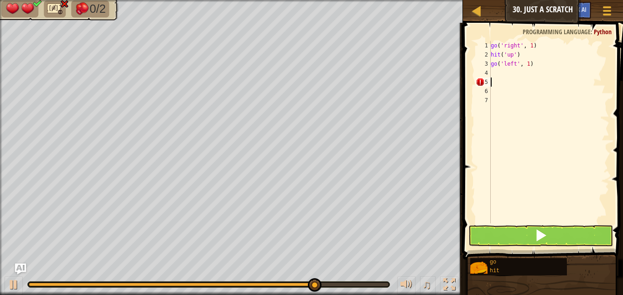
scroll to position [4, 0]
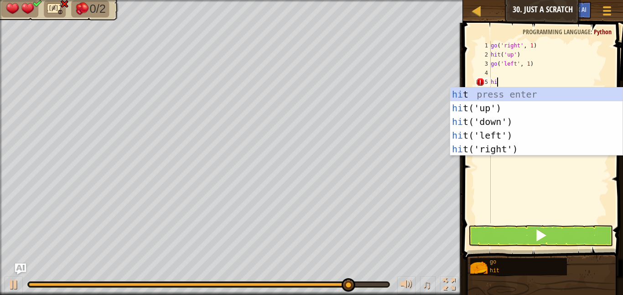
type textarea "hil"
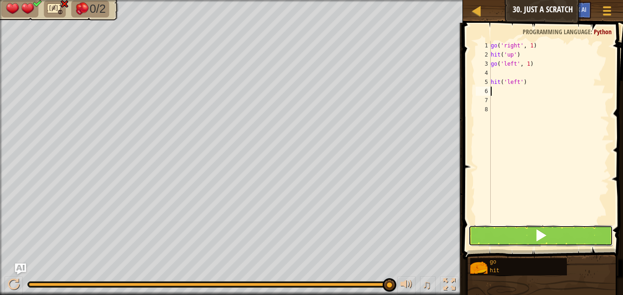
click at [528, 243] on button at bounding box center [540, 235] width 145 height 21
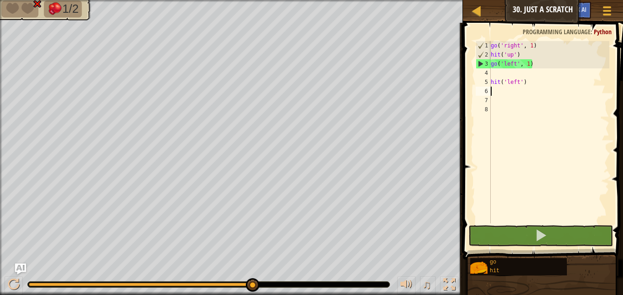
click at [516, 66] on div "go ( 'right' , 1 ) hit ( 'up' ) go ( 'left' , 1 ) hit ( 'left' )" at bounding box center [549, 141] width 120 height 201
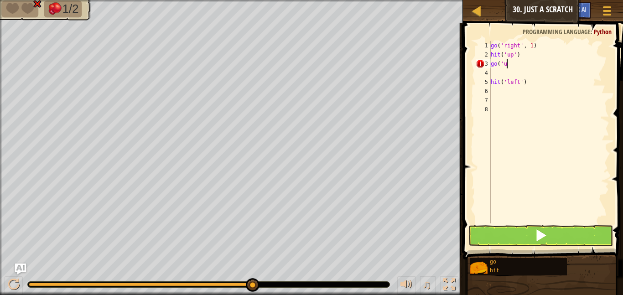
scroll to position [4, 2]
type textarea "g"
click at [531, 81] on div "go ( 'right' , 1 ) hit ( 'up' ) hit ( 'left' )" at bounding box center [549, 141] width 120 height 201
type textarea "h"
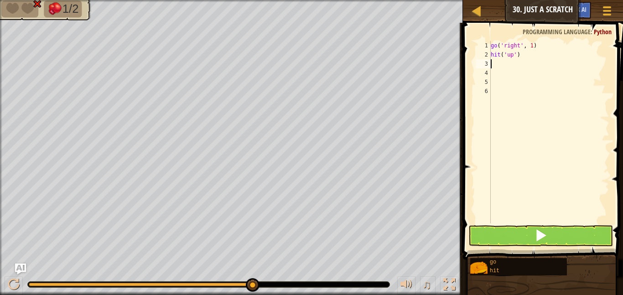
type textarea "hit('up')"
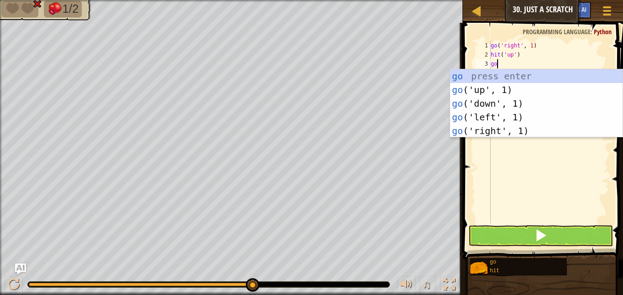
type textarea "gou"
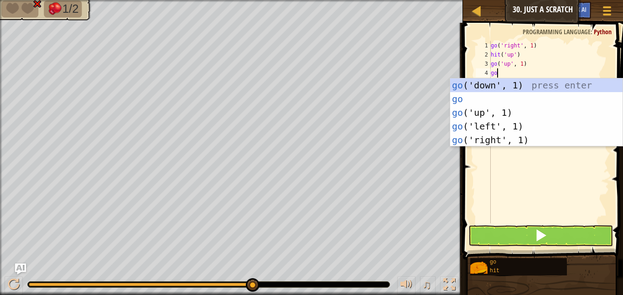
scroll to position [4, 0]
type textarea "g"
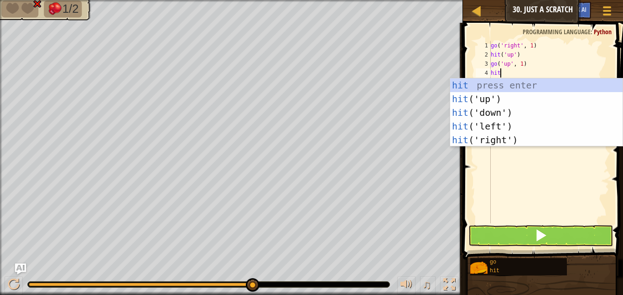
type textarea "hitd"
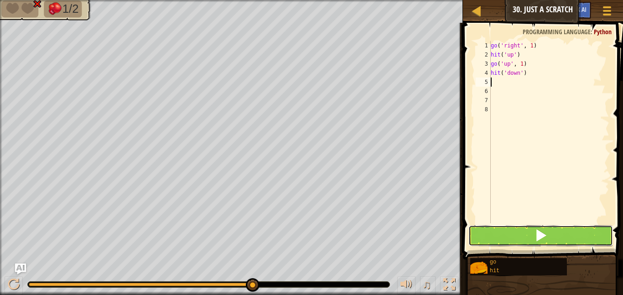
click at [578, 231] on button at bounding box center [540, 235] width 145 height 21
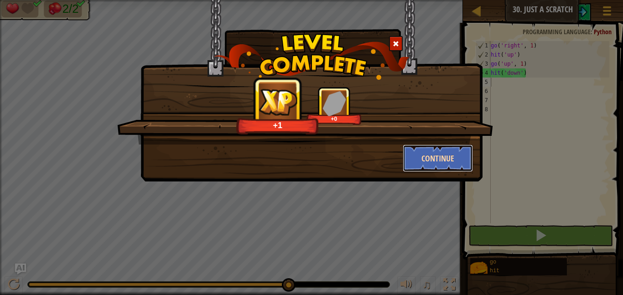
click at [428, 159] on button "Continue" at bounding box center [438, 158] width 71 height 27
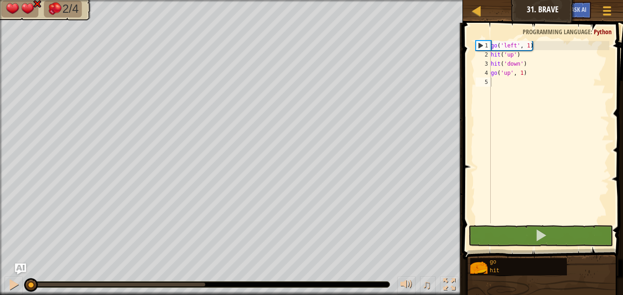
click at [32, 9] on img at bounding box center [27, 8] width 15 height 13
click at [512, 87] on div "go ( 'left' , 1 ) hit ( 'up' ) hit ( 'down' ) go ( 'up' , 1 )" at bounding box center [549, 141] width 120 height 201
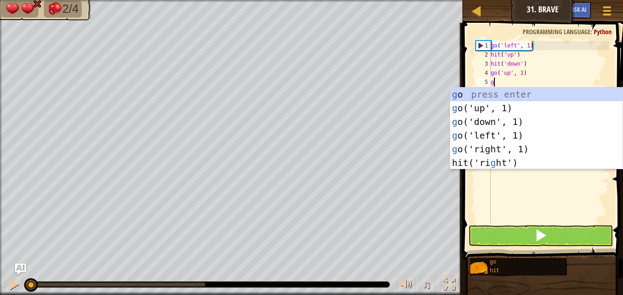
scroll to position [4, 1]
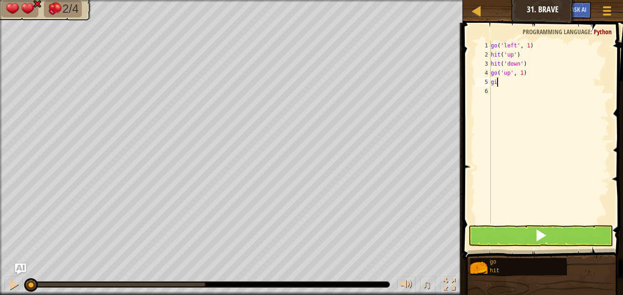
type textarea "g"
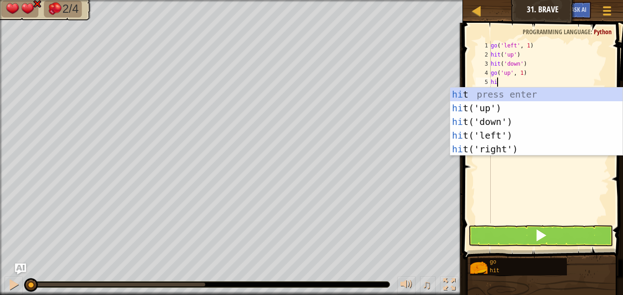
type textarea "hir"
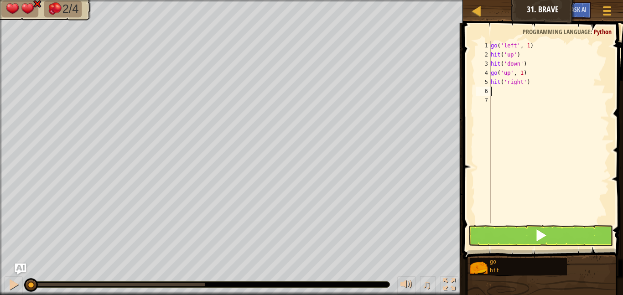
scroll to position [4, 0]
type textarea "h"
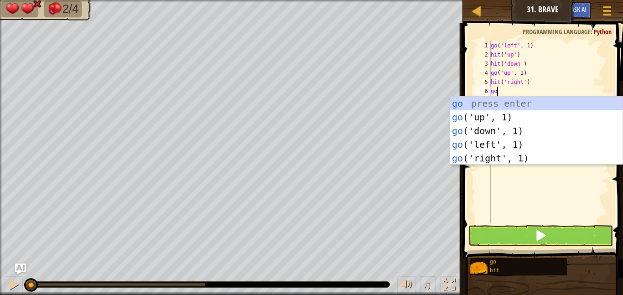
type textarea "gor"
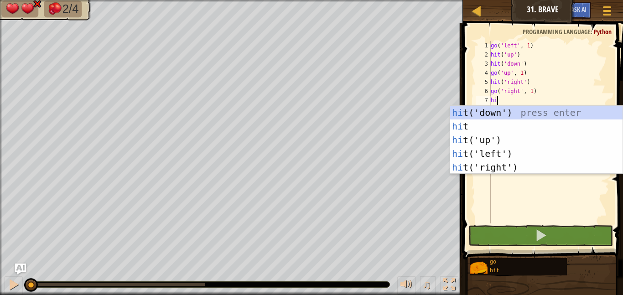
scroll to position [4, 1]
type textarea "hid"
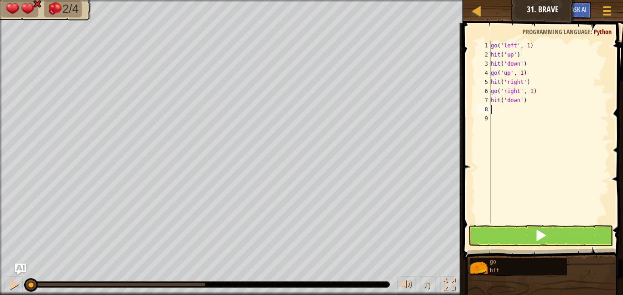
scroll to position [4, 0]
click at [563, 235] on button at bounding box center [540, 235] width 145 height 21
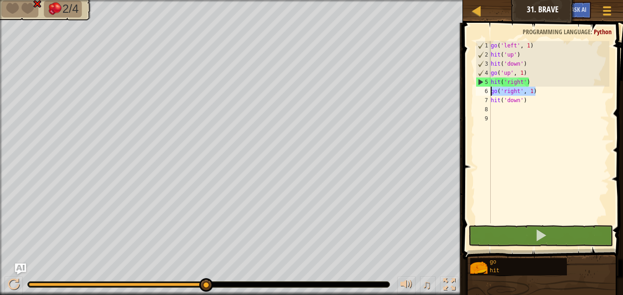
drag, startPoint x: 544, startPoint y: 91, endPoint x: 477, endPoint y: 88, distance: 67.1
click at [477, 88] on div "1 2 3 4 5 6 7 8 9 go ( 'left' , 1 ) hit ( 'up' ) hit ( 'down' ) go ( 'up' , 1 )…" at bounding box center [541, 132] width 135 height 182
type textarea "go('right', 1)"
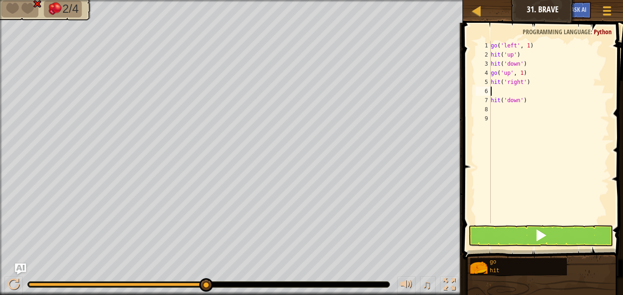
click at [534, 83] on div "go ( 'left' , 1 ) hit ( 'up' ) hit ( 'down' ) go ( 'up' , 1 ) hit ( 'right' ) h…" at bounding box center [549, 141] width 120 height 201
type textarea "h"
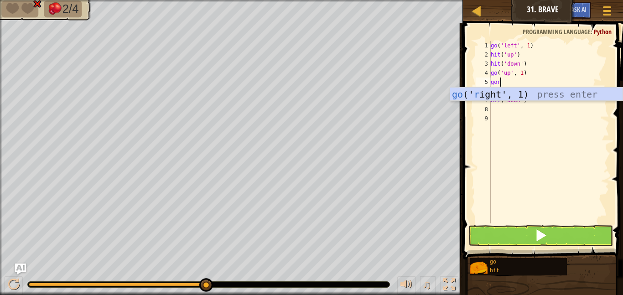
type textarea "gori"
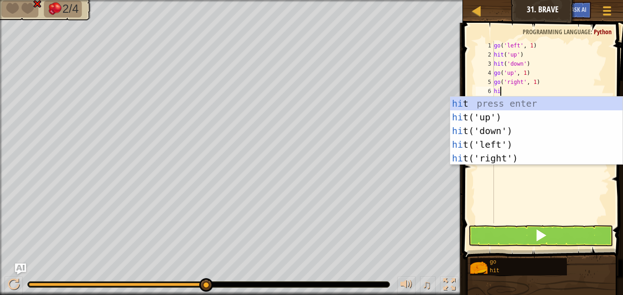
type textarea "hitr"
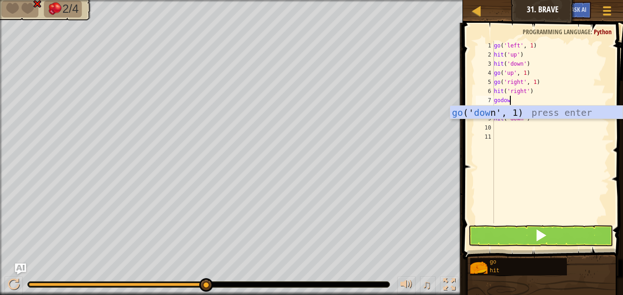
type textarea "godown"
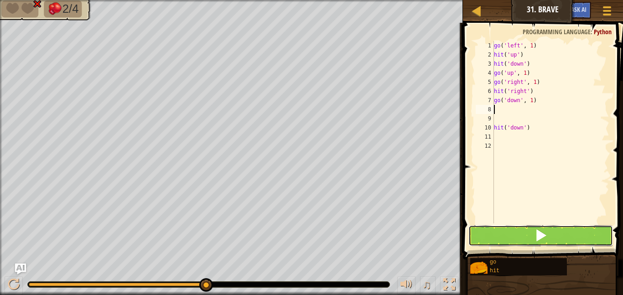
click at [522, 239] on button at bounding box center [540, 235] width 145 height 21
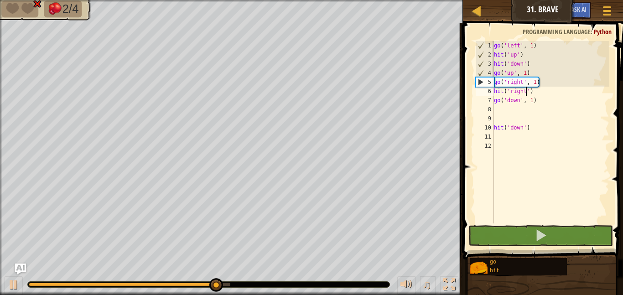
click at [524, 93] on div "go ( 'left' , 1 ) hit ( 'up' ) hit ( 'down' ) go ( 'up' , 1 ) go ( 'right' , 1 …" at bounding box center [550, 141] width 117 height 201
click at [521, 81] on div "go ( 'left' , 1 ) hit ( 'up' ) hit ( 'down' ) go ( 'up' , 1 ) go ( 'right' , 1 …" at bounding box center [550, 141] width 117 height 201
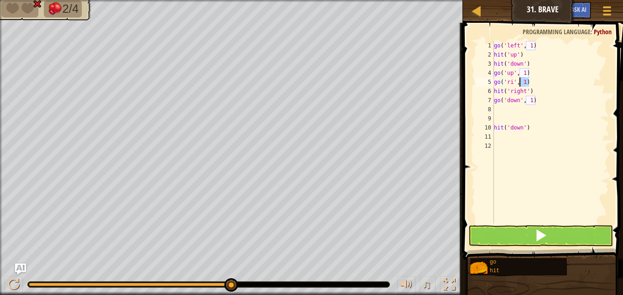
click at [429, 76] on div "Map Junior 31. Brave Game Menu Ask AI 1 ההההההההההההההההההההההההההההההההההההההה…" at bounding box center [311, 147] width 623 height 295
click at [514, 95] on div "go ( 'left' , 1 ) hit ( 'up' ) hit ( 'down' ) go ( 'up' , 1 ) go ( 'ri' , 1 ) h…" at bounding box center [550, 141] width 117 height 201
click at [539, 83] on div "go ( 'left' , 1 ) hit ( 'up' ) hit ( 'down' ) go ( 'up' , 1 ) go ( 'ri' , 1 ) h…" at bounding box center [550, 141] width 117 height 201
type textarea "g"
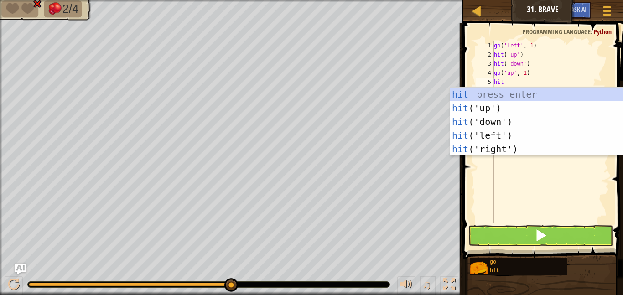
type textarea "hitl"
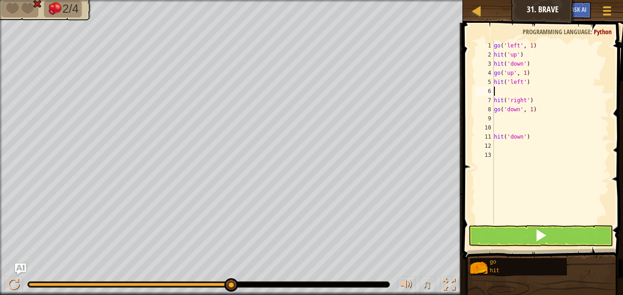
click at [544, 100] on div "go ( 'left' , 1 ) hit ( 'up' ) hit ( 'down' ) go ( 'up' , 1 ) hit ( 'left' ) hi…" at bounding box center [550, 141] width 117 height 201
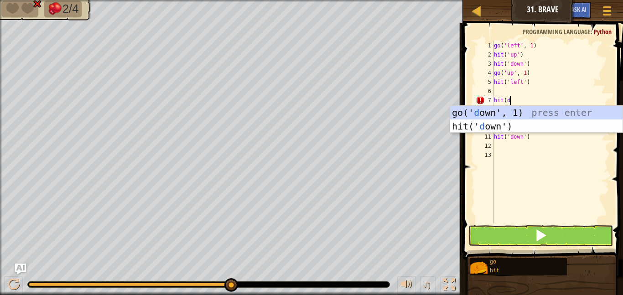
type textarea "hit(down"
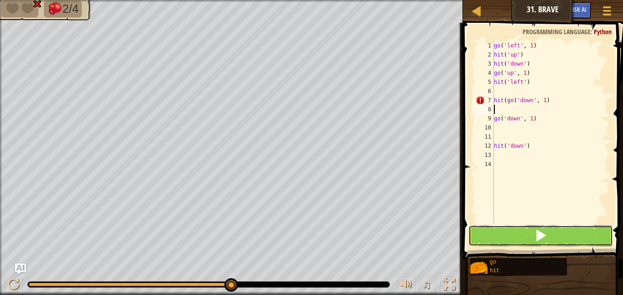
click at [549, 238] on button at bounding box center [540, 235] width 145 height 21
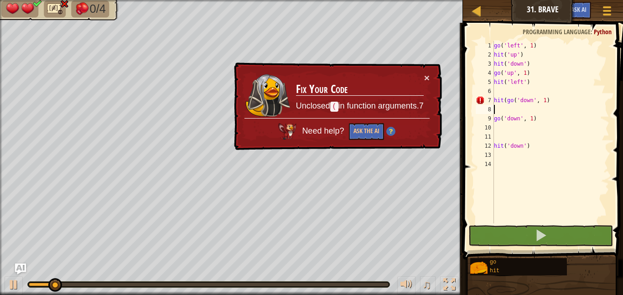
click at [563, 101] on div "go ( 'left' , 1 ) hit ( 'up' ) hit ( 'down' ) go ( 'up' , 1 ) hit ( 'left' ) hi…" at bounding box center [550, 141] width 117 height 201
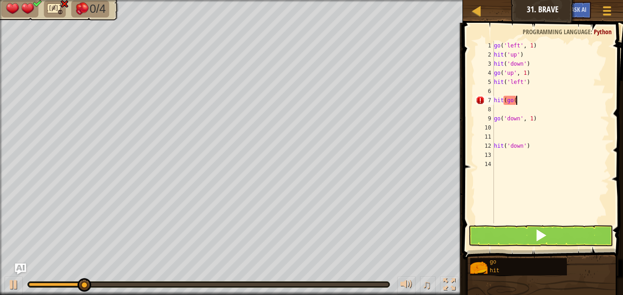
type textarea "h"
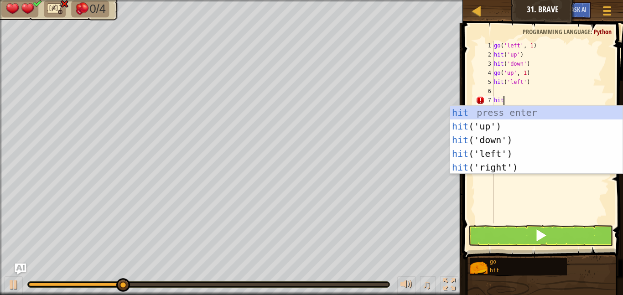
type textarea "hitl"
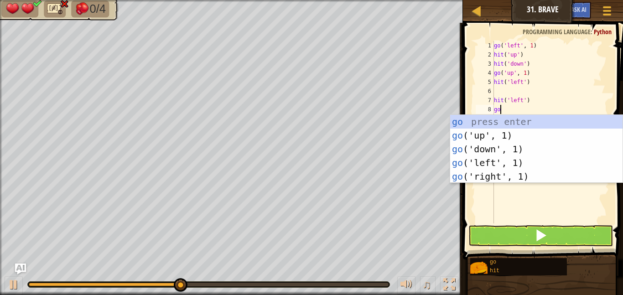
type textarea "gol"
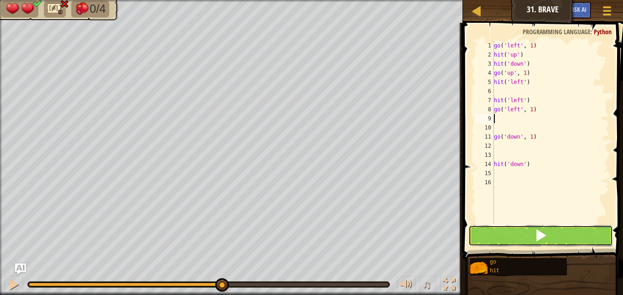
click at [549, 228] on button at bounding box center [540, 235] width 145 height 21
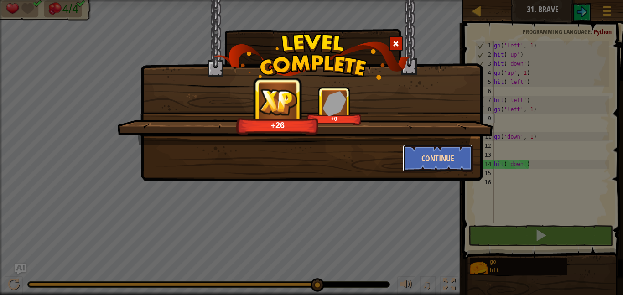
click at [420, 158] on button "Continue" at bounding box center [438, 158] width 71 height 27
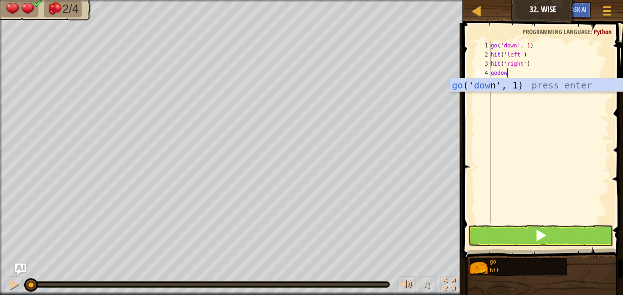
type textarea "godown"
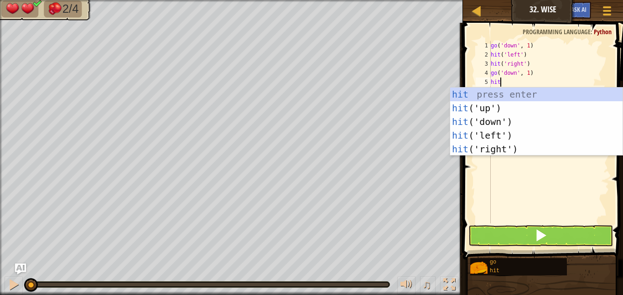
type textarea "hitle"
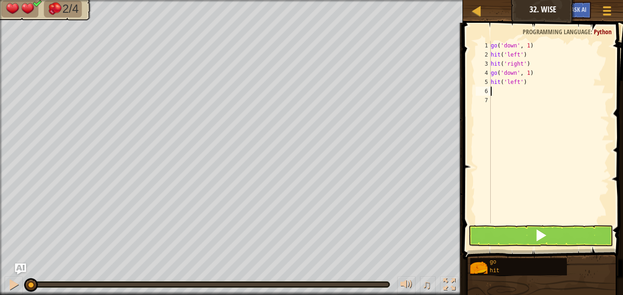
type textarea "g"
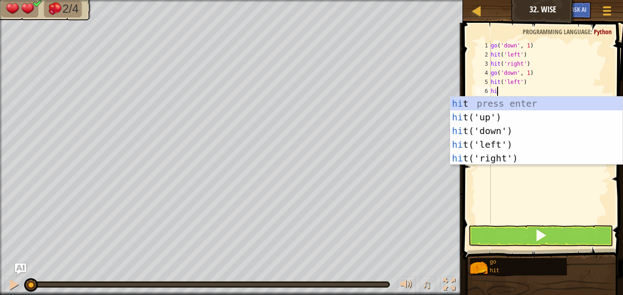
type textarea "hir"
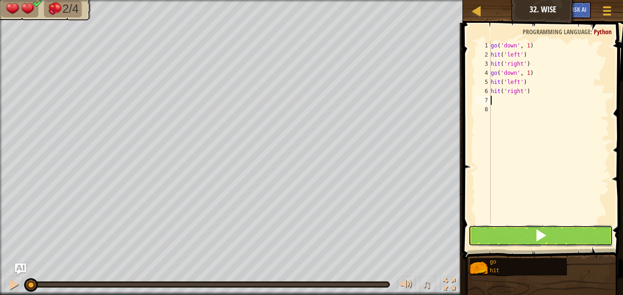
click at [549, 236] on button at bounding box center [540, 235] width 145 height 21
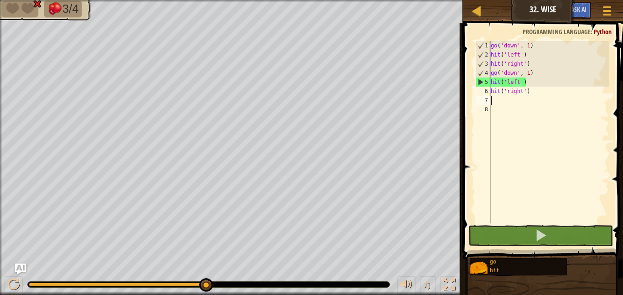
click at [535, 90] on div "go ( 'down' , 1 ) hit ( 'left' ) hit ( 'right' ) go ( 'down' , 1 ) hit ( 'left'…" at bounding box center [549, 141] width 120 height 201
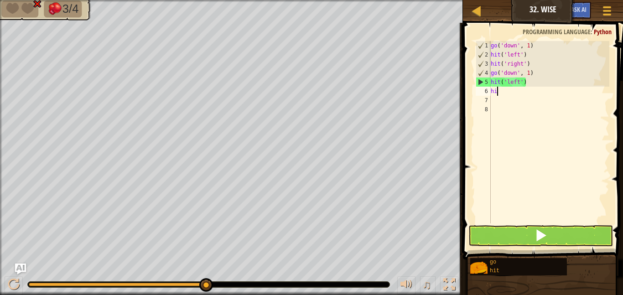
type textarea "h"
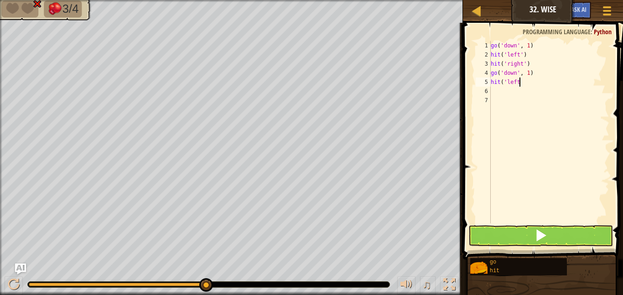
type textarea "h"
click at [533, 71] on div "go ( 'down' , 1 ) hit ( 'left' ) hit ( 'right' ) go ( 'down' , 1 )" at bounding box center [549, 141] width 120 height 201
type textarea "g"
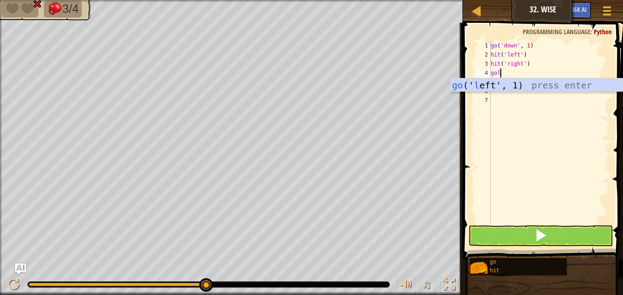
type textarea "gol"
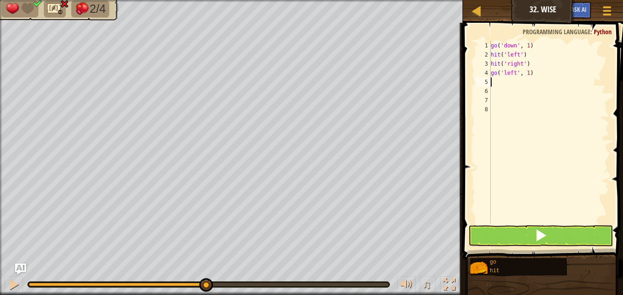
scroll to position [4, 0]
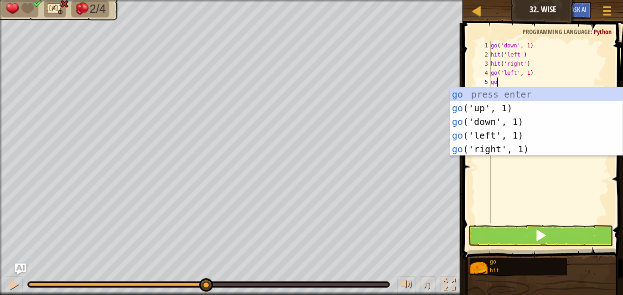
type textarea "g"
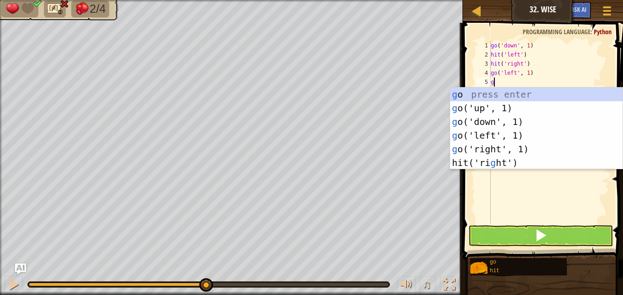
scroll to position [4, 0]
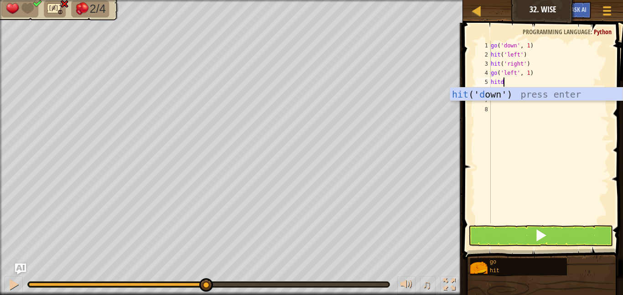
type textarea "hitdo"
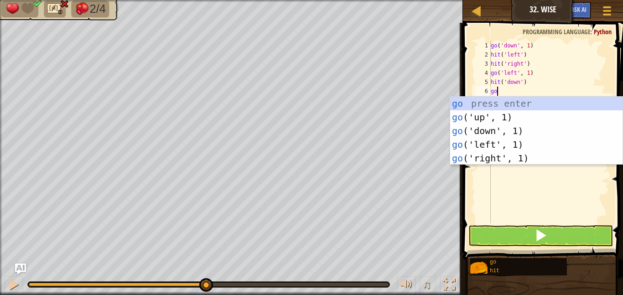
type textarea "gori"
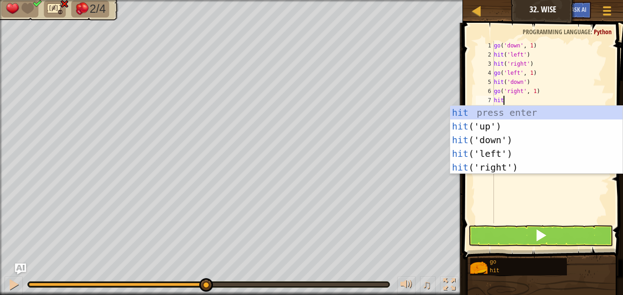
type textarea "hitr"
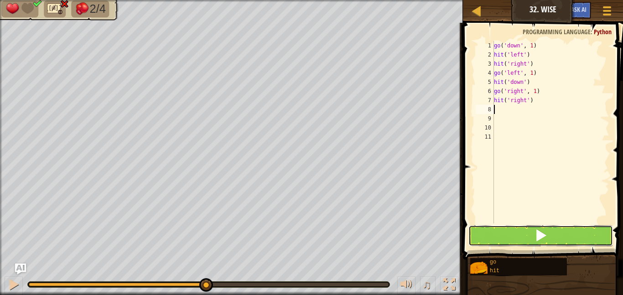
click at [580, 235] on button at bounding box center [540, 235] width 145 height 21
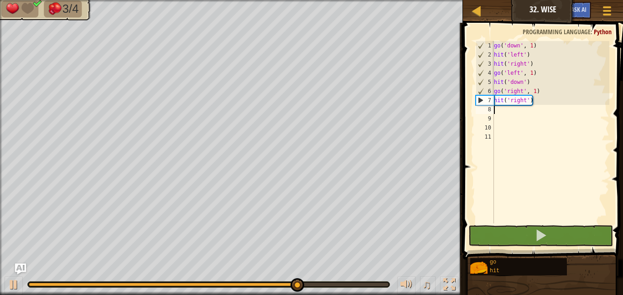
click at [520, 94] on div "go ( 'down' , 1 ) hit ( 'left' ) hit ( 'right' ) go ( 'left' , 1 ) hit ( 'down'…" at bounding box center [550, 141] width 117 height 201
click at [523, 94] on div "go ( 'down' , 1 ) hit ( 'left' ) hit ( 'right' ) go ( 'left' , 1 ) hit ( 'down'…" at bounding box center [550, 141] width 117 height 201
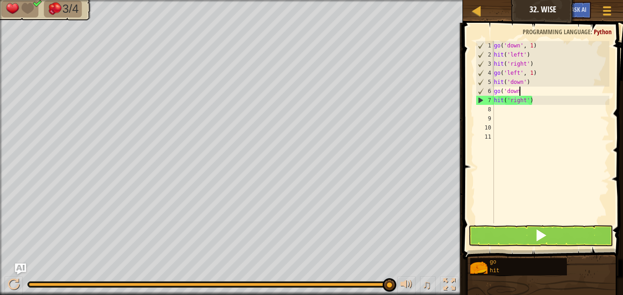
scroll to position [4, 3]
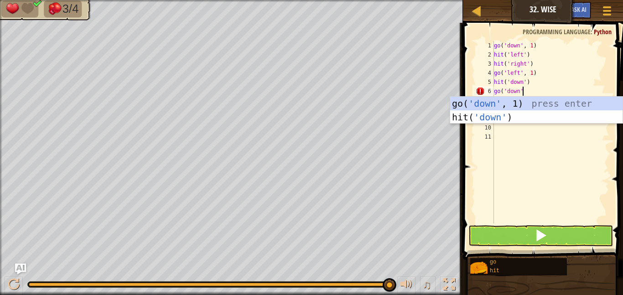
type textarea "go('down')"
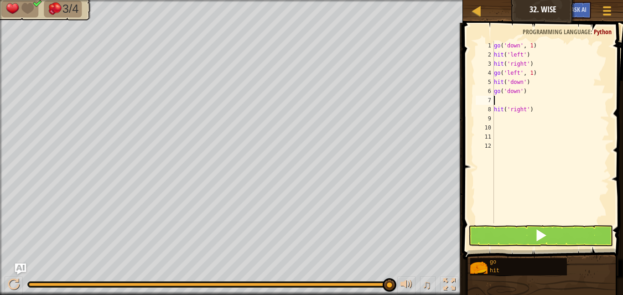
scroll to position [4, 0]
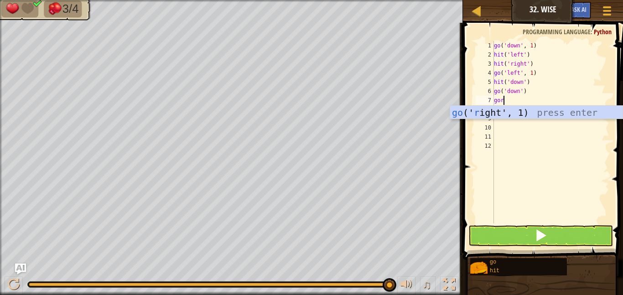
type textarea "gori"
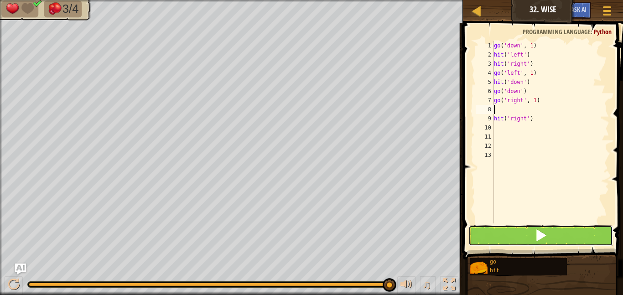
click at [565, 231] on button at bounding box center [540, 235] width 145 height 21
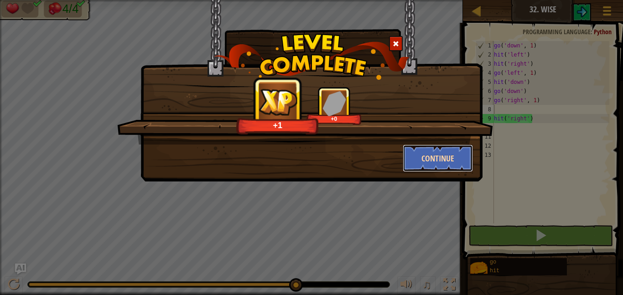
click at [441, 163] on button "Continue" at bounding box center [438, 158] width 71 height 27
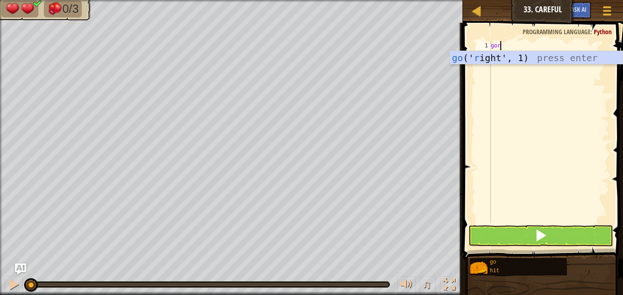
scroll to position [4, 0]
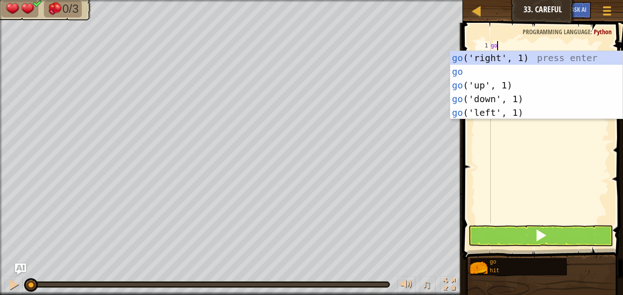
type textarea "gou"
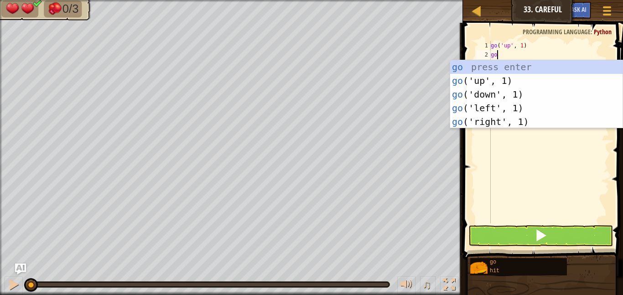
type textarea "g"
type textarea "hitr"
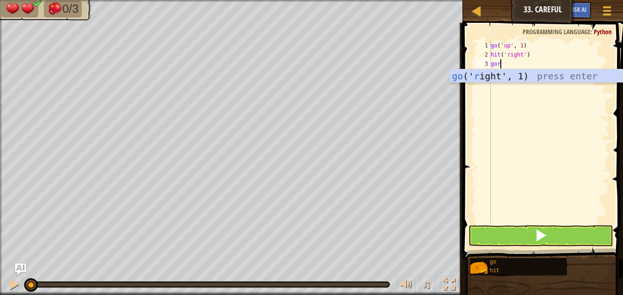
scroll to position [4, 1]
type textarea "gori"
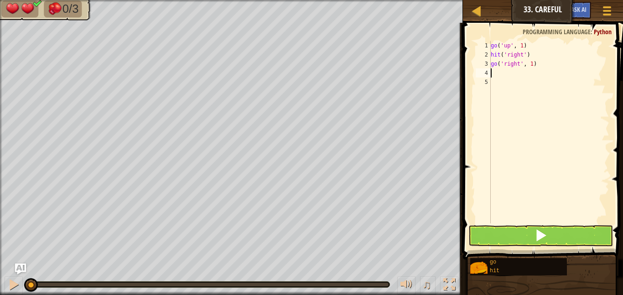
scroll to position [4, 0]
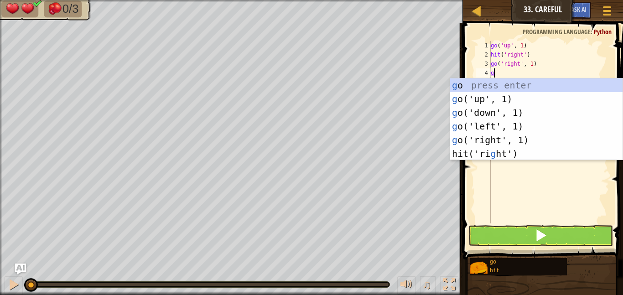
type textarea "gor"
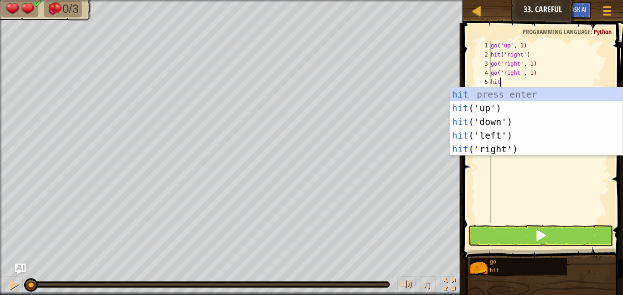
type textarea "hitd"
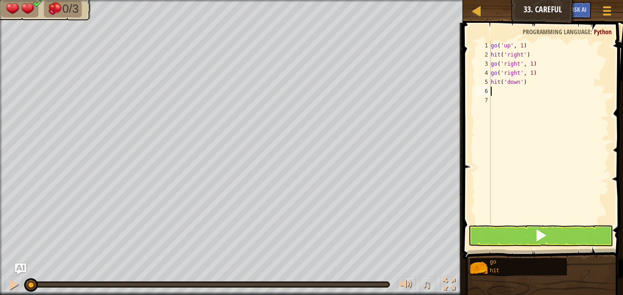
type textarea "h"
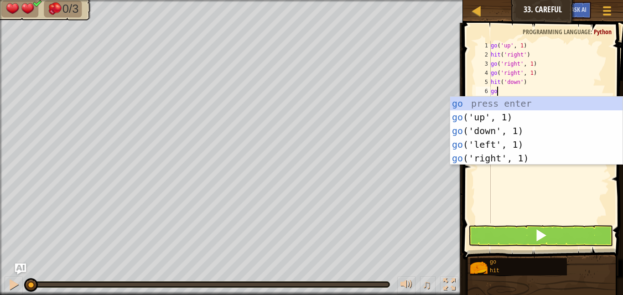
type textarea "[DEMOGRAPHIC_DATA]"
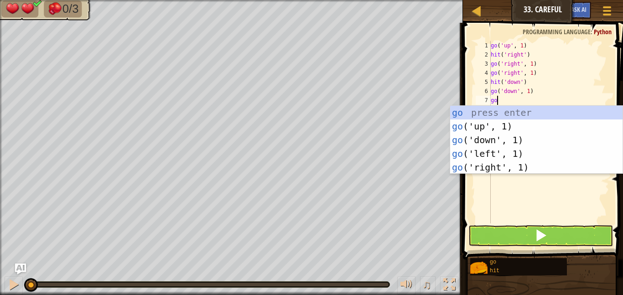
type textarea "[DEMOGRAPHIC_DATA]"
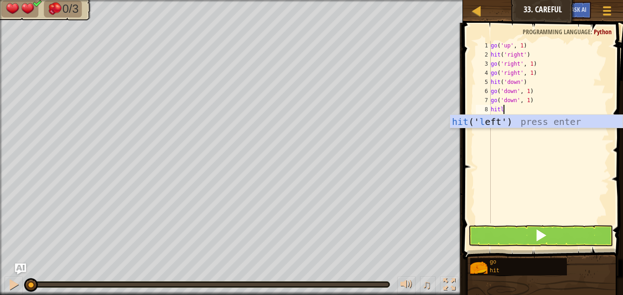
type textarea "hitle"
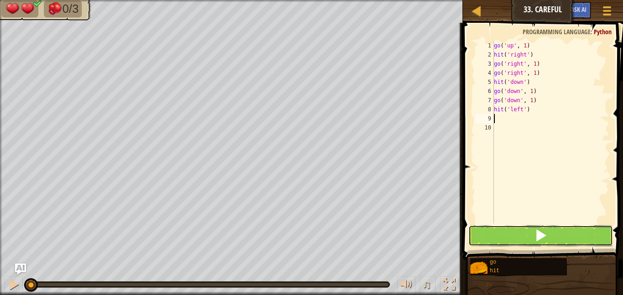
click at [547, 234] on button at bounding box center [540, 235] width 145 height 21
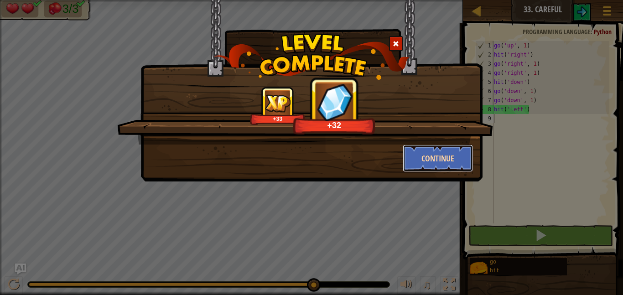
click at [428, 160] on button "Continue" at bounding box center [438, 158] width 71 height 27
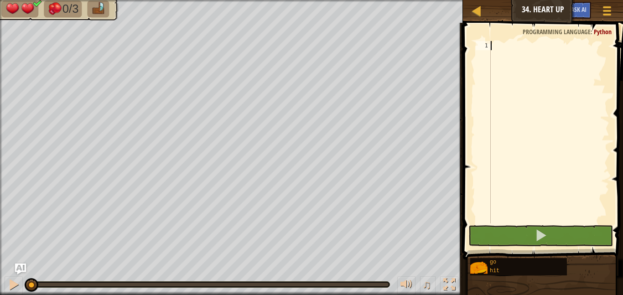
scroll to position [4, 0]
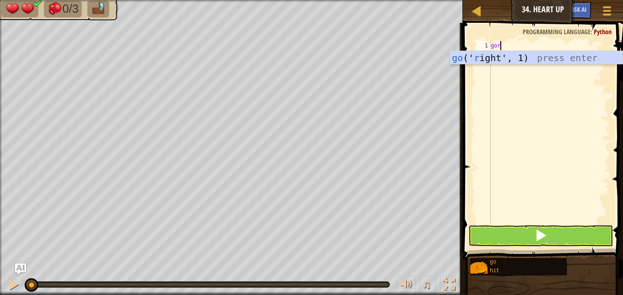
type textarea "gori"
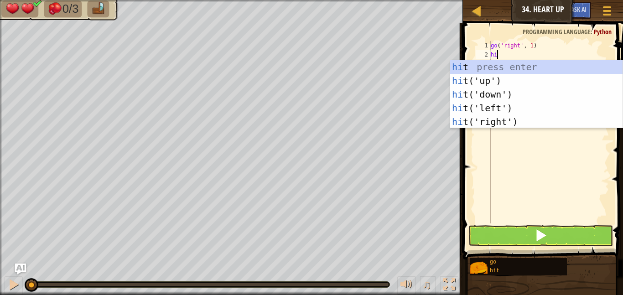
type textarea "hitl"
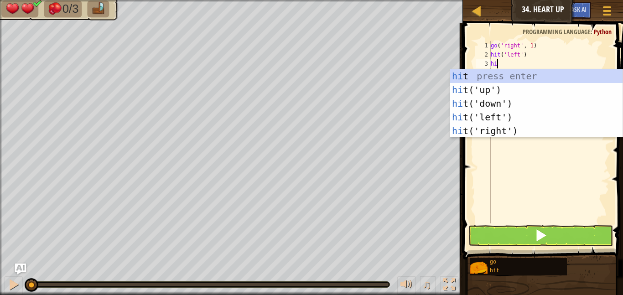
type textarea "hir"
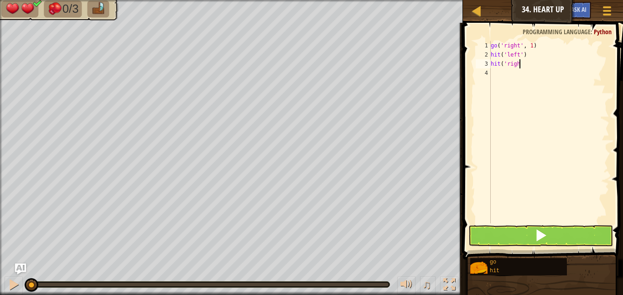
type textarea "h"
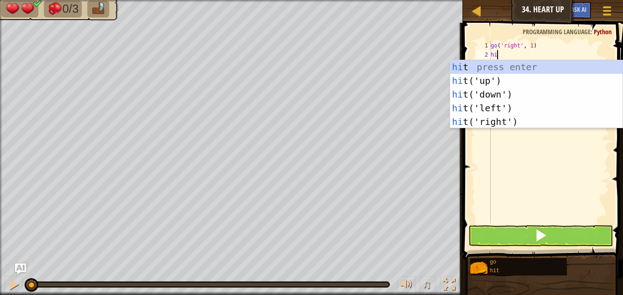
type textarea "hiu"
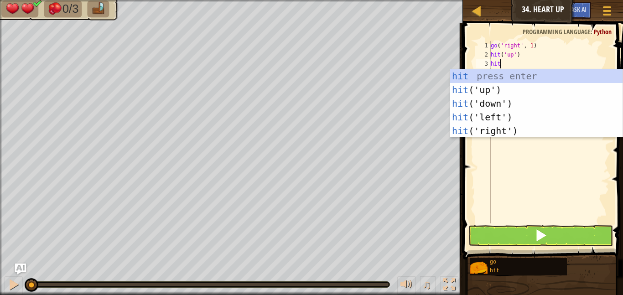
type textarea "hitd"
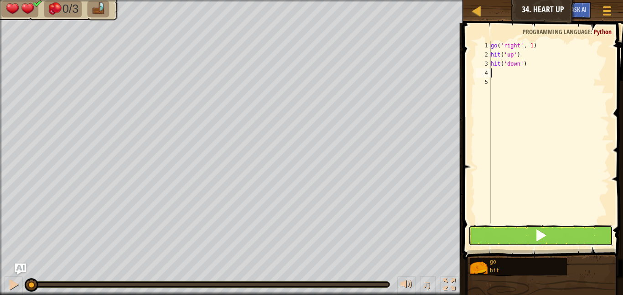
click at [549, 232] on button at bounding box center [540, 235] width 145 height 21
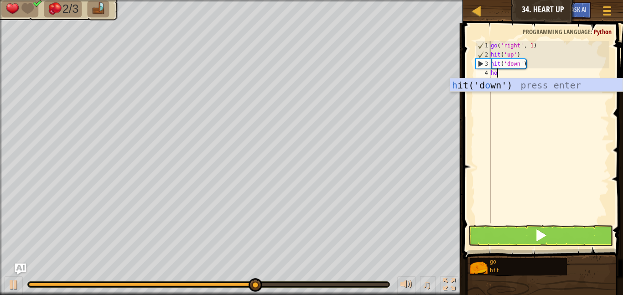
type textarea "h"
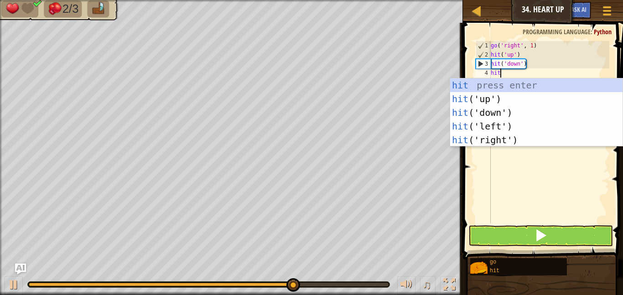
type textarea "hitr"
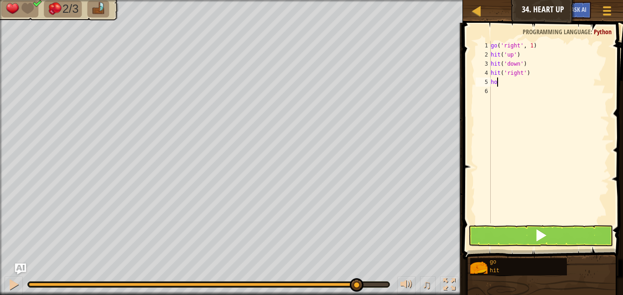
type textarea "h"
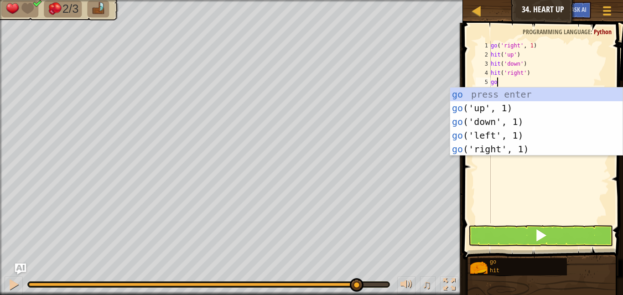
type textarea "gor"
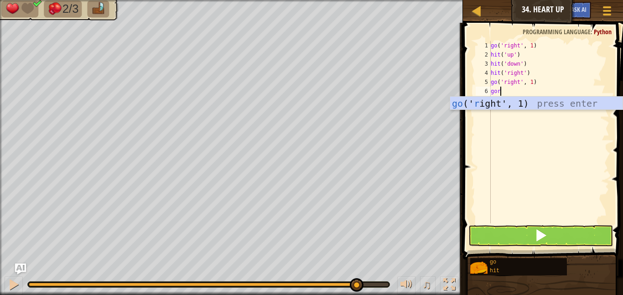
type textarea "gori"
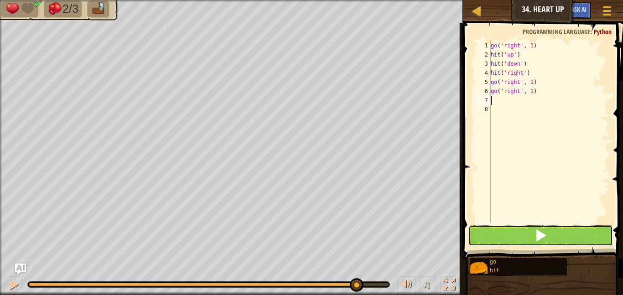
click at [551, 235] on button at bounding box center [540, 235] width 145 height 21
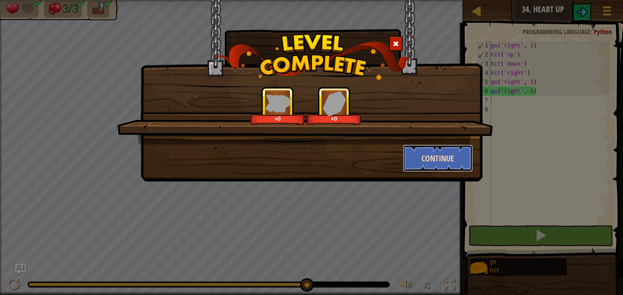
click at [416, 163] on button "Continue" at bounding box center [438, 158] width 71 height 27
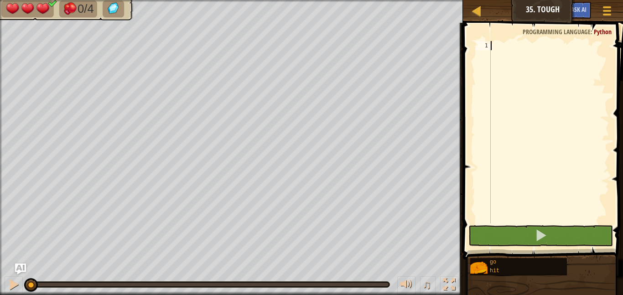
scroll to position [4, 0]
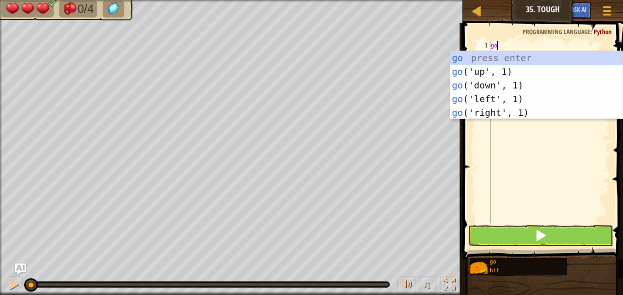
type textarea "gou"
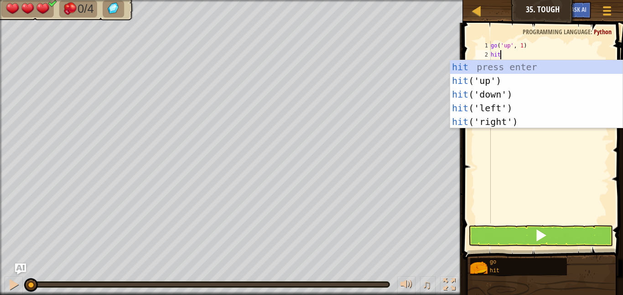
type textarea "hitr"
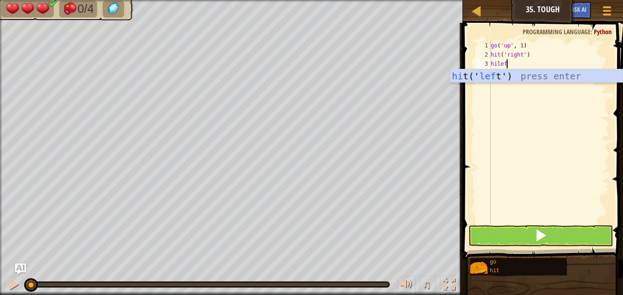
type textarea "hileft"
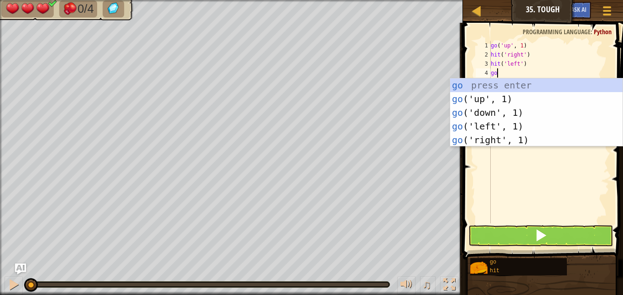
type textarea "gole"
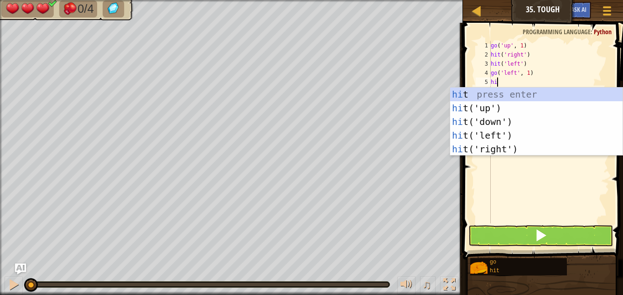
type textarea "hiu"
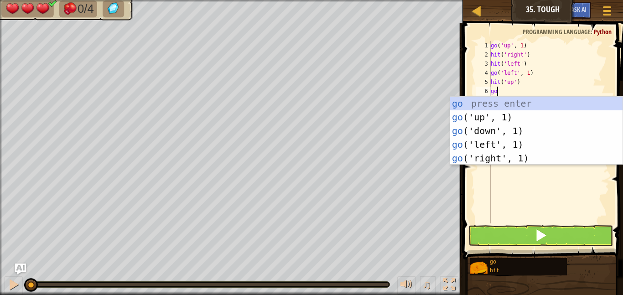
type textarea "gou"
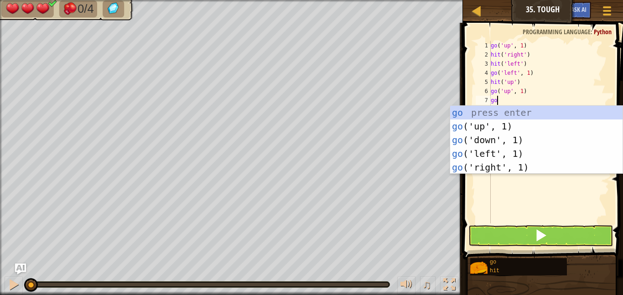
type textarea "gole"
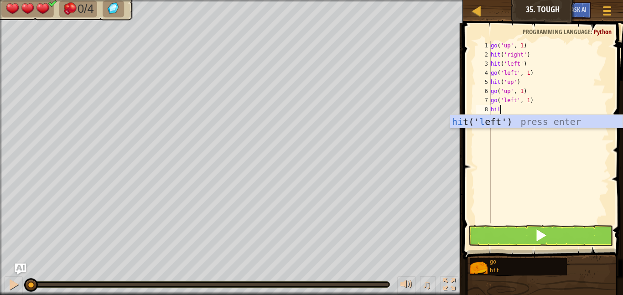
type textarea "hile"
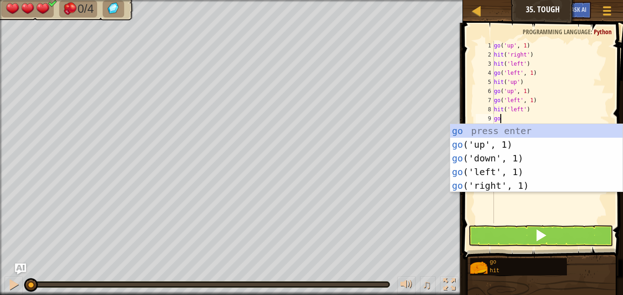
type textarea "gou"
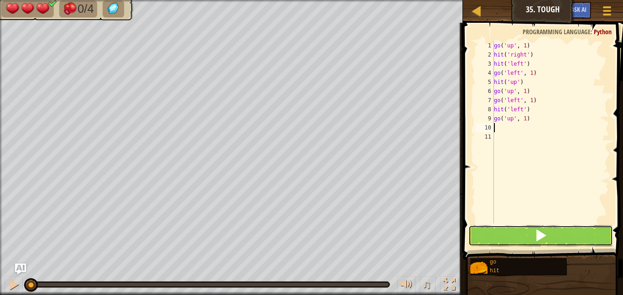
click at [543, 241] on span at bounding box center [540, 235] width 13 height 13
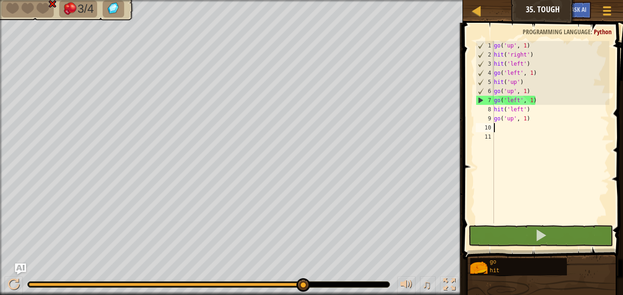
click at [517, 72] on div "go ( 'up' , 1 ) hit ( 'right' ) hit ( 'left' ) go ( 'left' , 1 ) hit ( 'up' ) g…" at bounding box center [550, 141] width 117 height 201
click at [520, 74] on div "go ( 'up' , 1 ) hit ( 'right' ) hit ( 'left' ) go ( 'left' , 1 ) hit ( 'up' ) g…" at bounding box center [550, 141] width 117 height 201
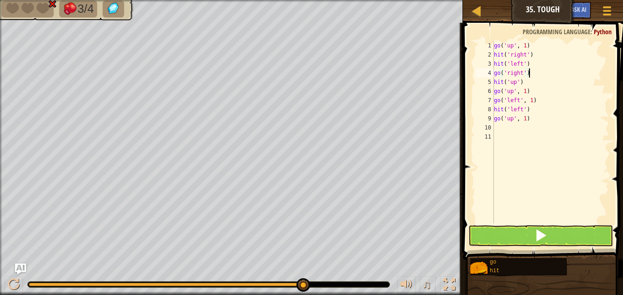
type textarea "go('right')"
click at [552, 228] on button at bounding box center [540, 235] width 145 height 21
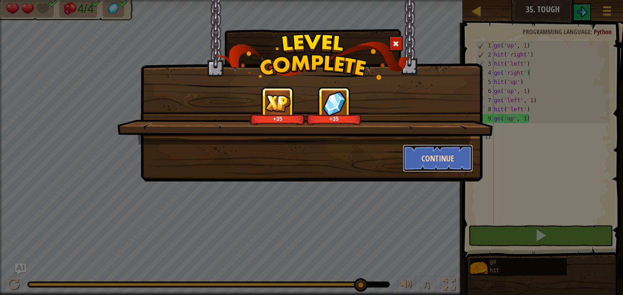
click at [428, 160] on button "Continue" at bounding box center [438, 158] width 71 height 27
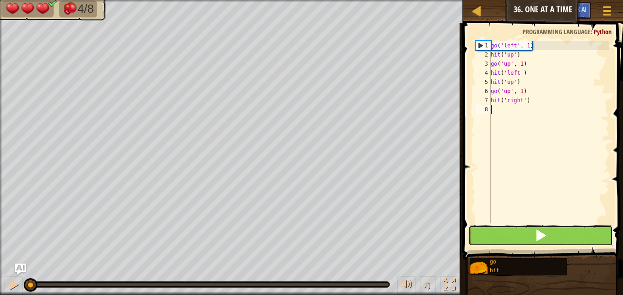
click at [540, 229] on span at bounding box center [540, 235] width 13 height 13
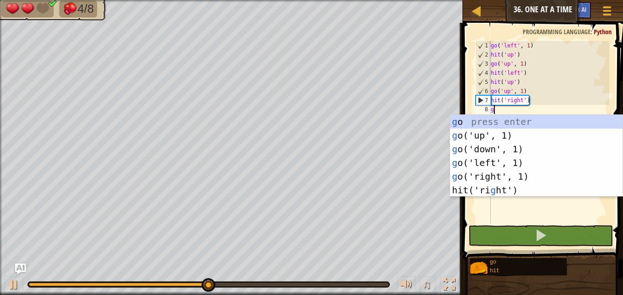
scroll to position [4, 0]
type textarea "gor"
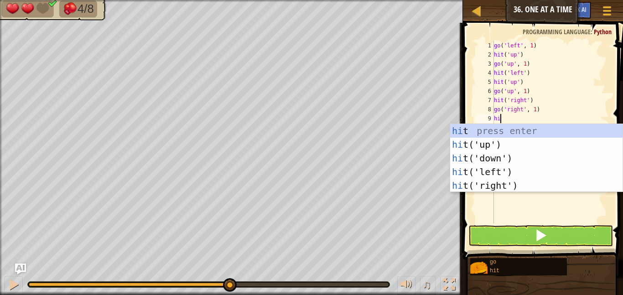
type textarea "hiu"
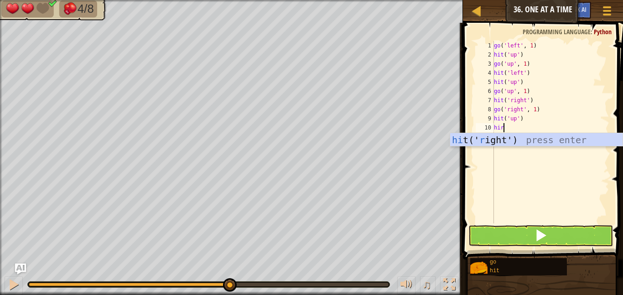
scroll to position [4, 1]
type textarea "hiri"
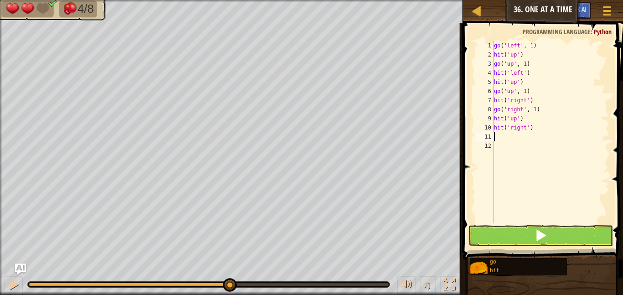
scroll to position [4, 0]
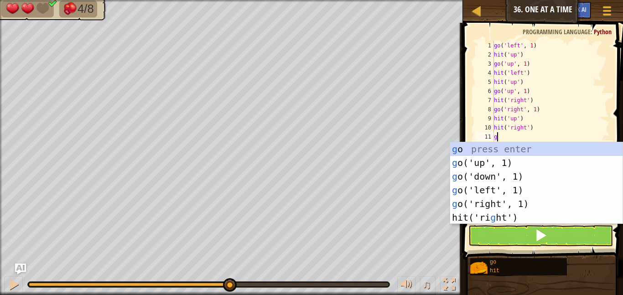
type textarea "[DEMOGRAPHIC_DATA]"
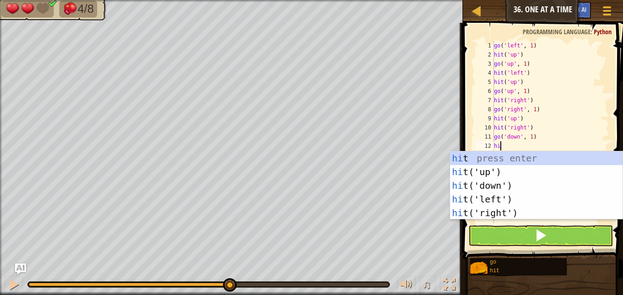
type textarea "hir"
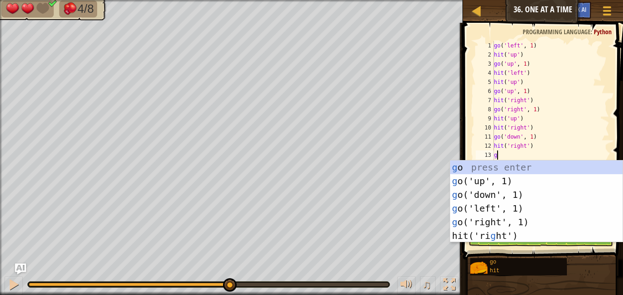
type textarea "gor"
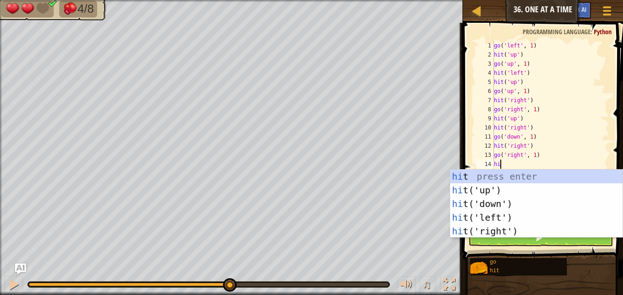
type textarea "hir"
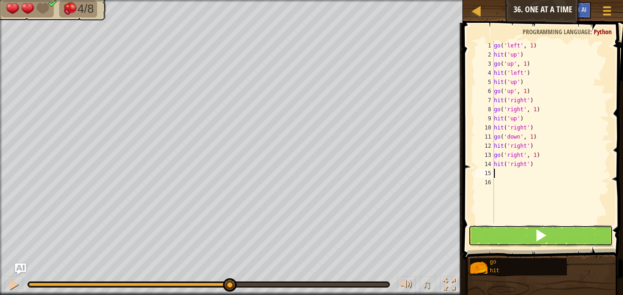
click at [562, 228] on button at bounding box center [540, 235] width 145 height 21
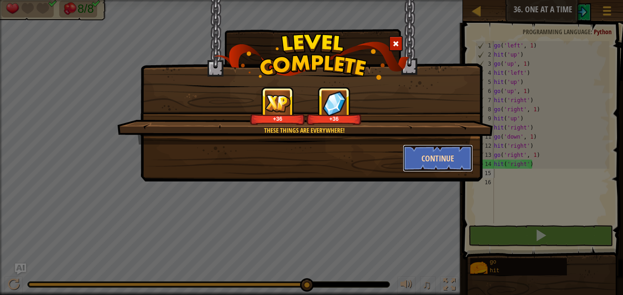
click at [437, 165] on button "Continue" at bounding box center [438, 158] width 71 height 27
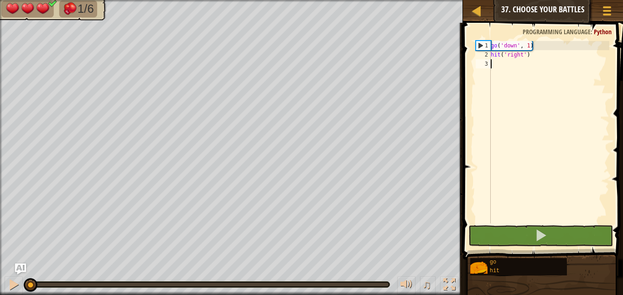
scroll to position [4, 0]
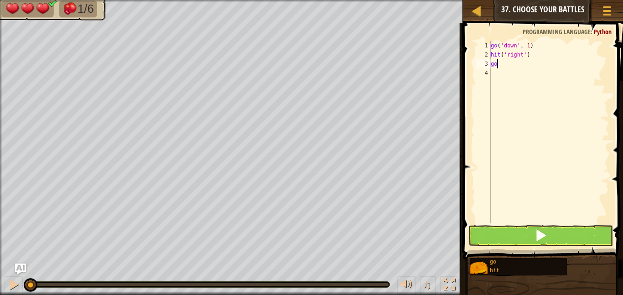
type textarea "gor"
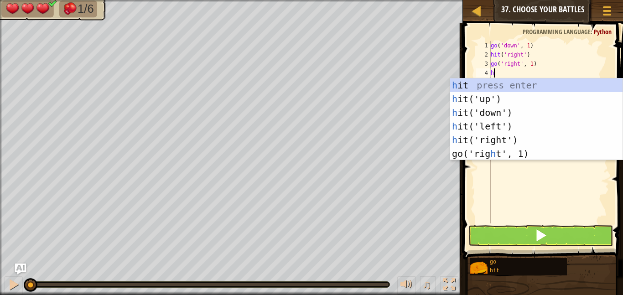
type textarea "hid"
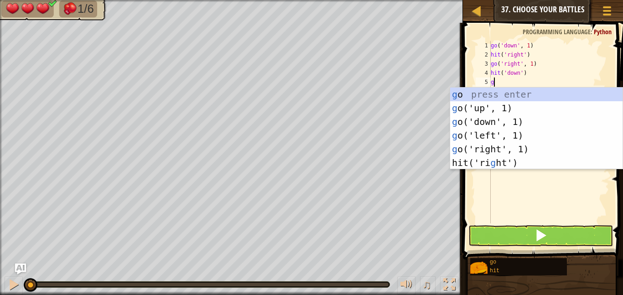
scroll to position [4, 1]
type textarea "[DEMOGRAPHIC_DATA]"
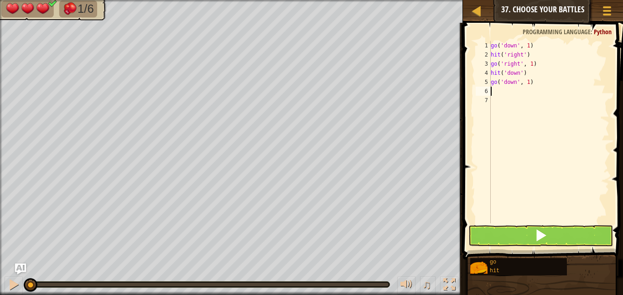
scroll to position [4, 0]
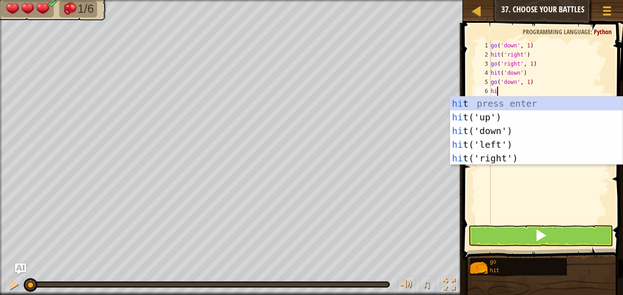
type textarea "hid"
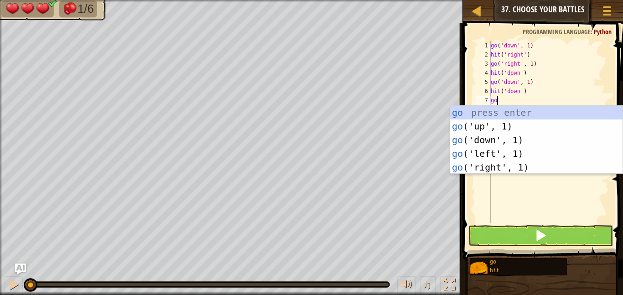
type textarea "[DEMOGRAPHIC_DATA]"
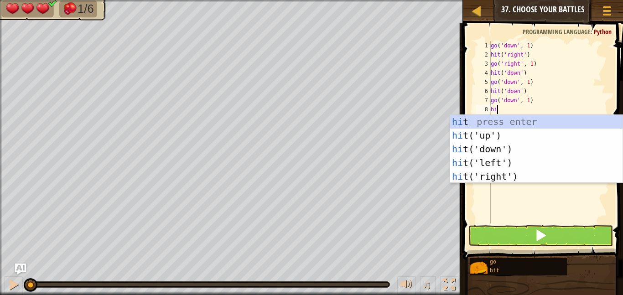
type textarea "hir"
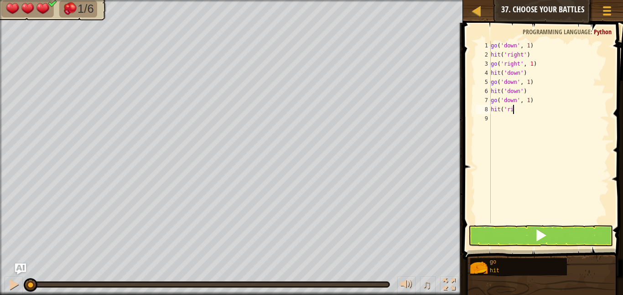
type textarea "h"
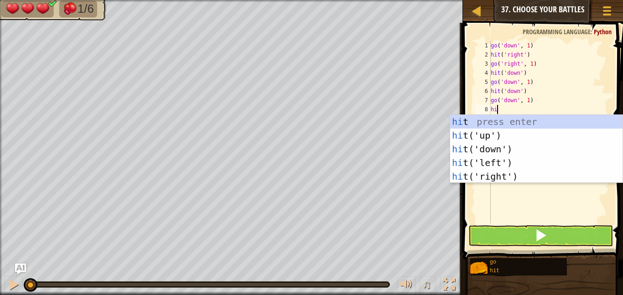
type textarea "hil"
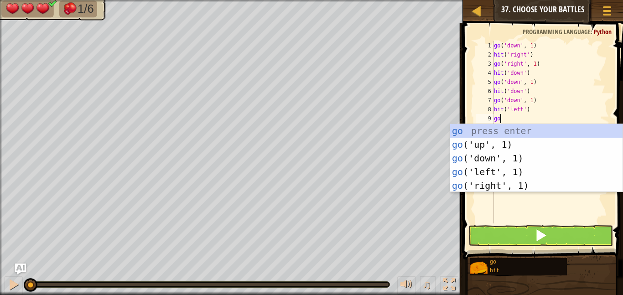
type textarea "gol"
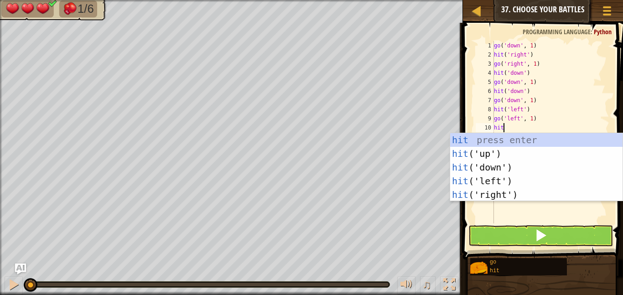
type textarea "hitl"
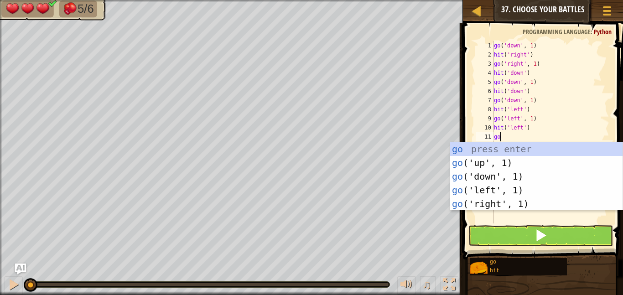
type textarea "gol"
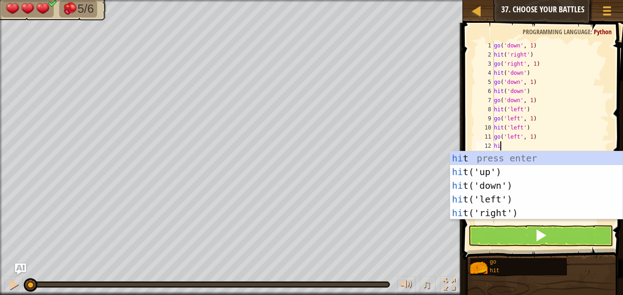
scroll to position [4, 1]
type textarea "hitu"
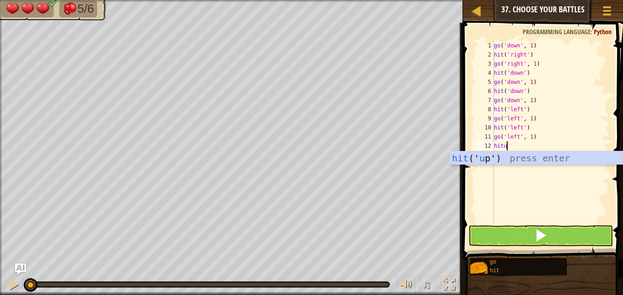
scroll to position [4, 0]
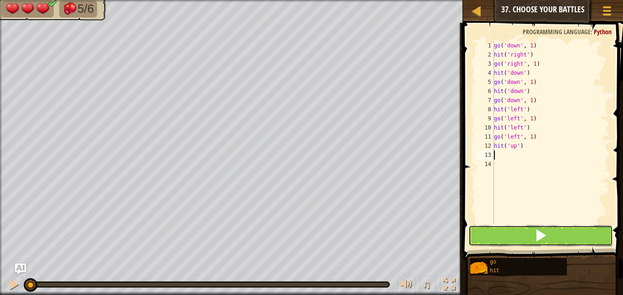
click at [533, 236] on button at bounding box center [540, 235] width 145 height 21
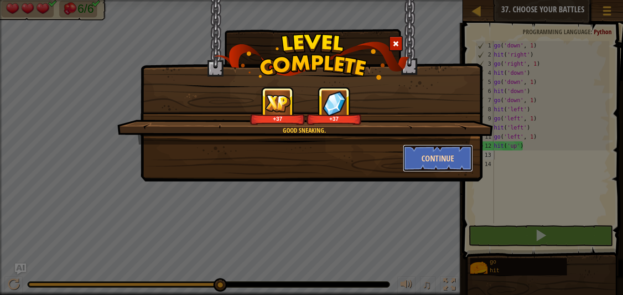
click at [423, 164] on button "Continue" at bounding box center [438, 158] width 71 height 27
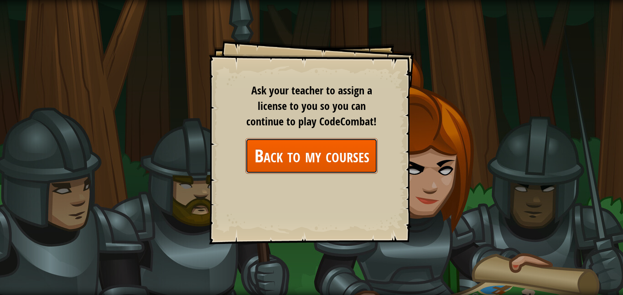
click at [324, 158] on link "Back to my courses" at bounding box center [311, 155] width 132 height 35
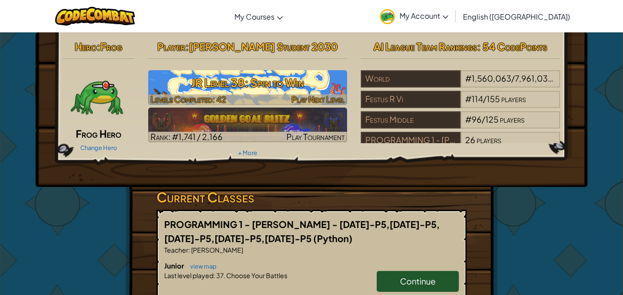
click at [335, 89] on h3 "JR Level 38: Spin to Win" at bounding box center [247, 82] width 199 height 21
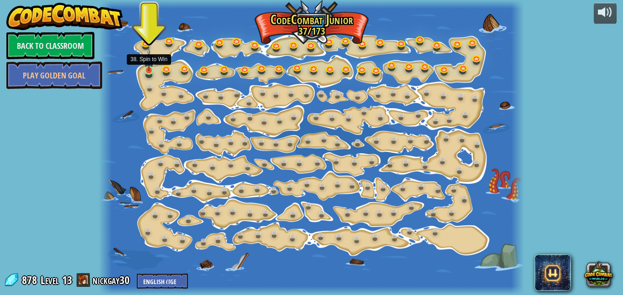
click at [144, 68] on img at bounding box center [149, 59] width 10 height 22
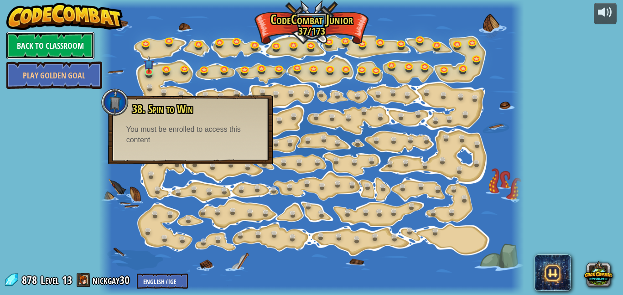
click at [87, 57] on link "Back to Classroom" at bounding box center [50, 45] width 88 height 27
